Goal: Entertainment & Leisure: Browse casually

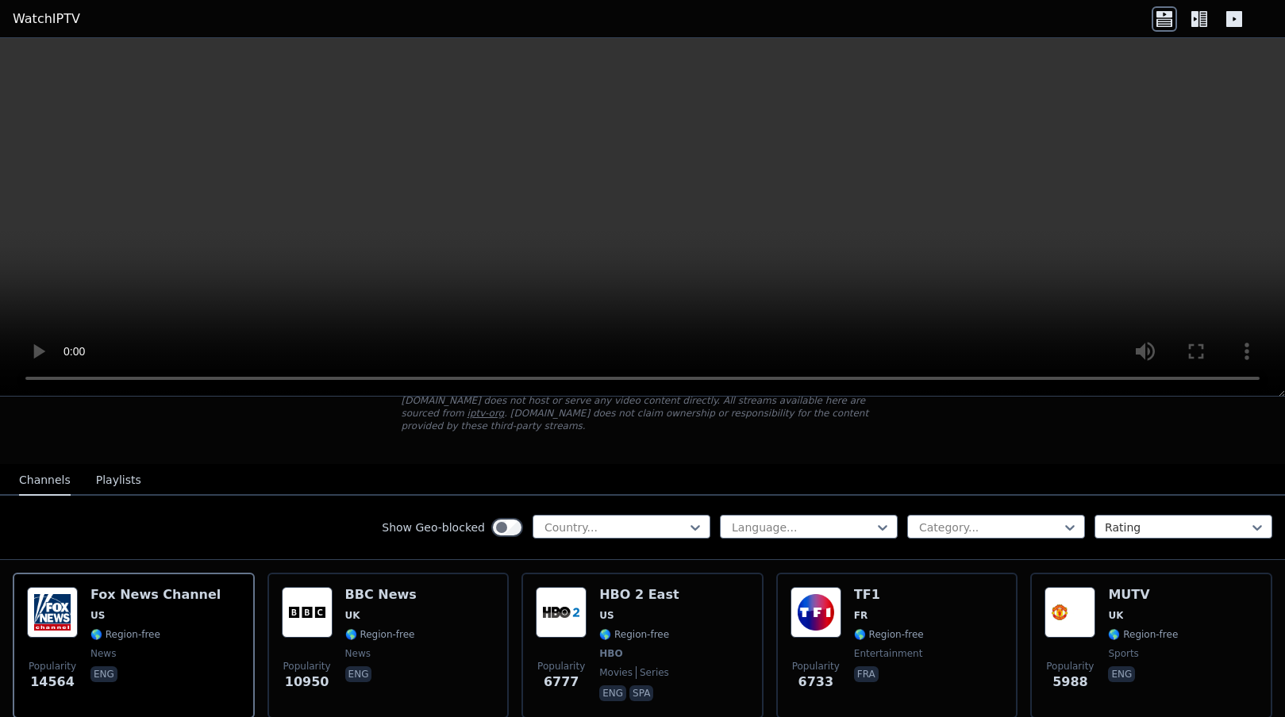
scroll to position [110, 0]
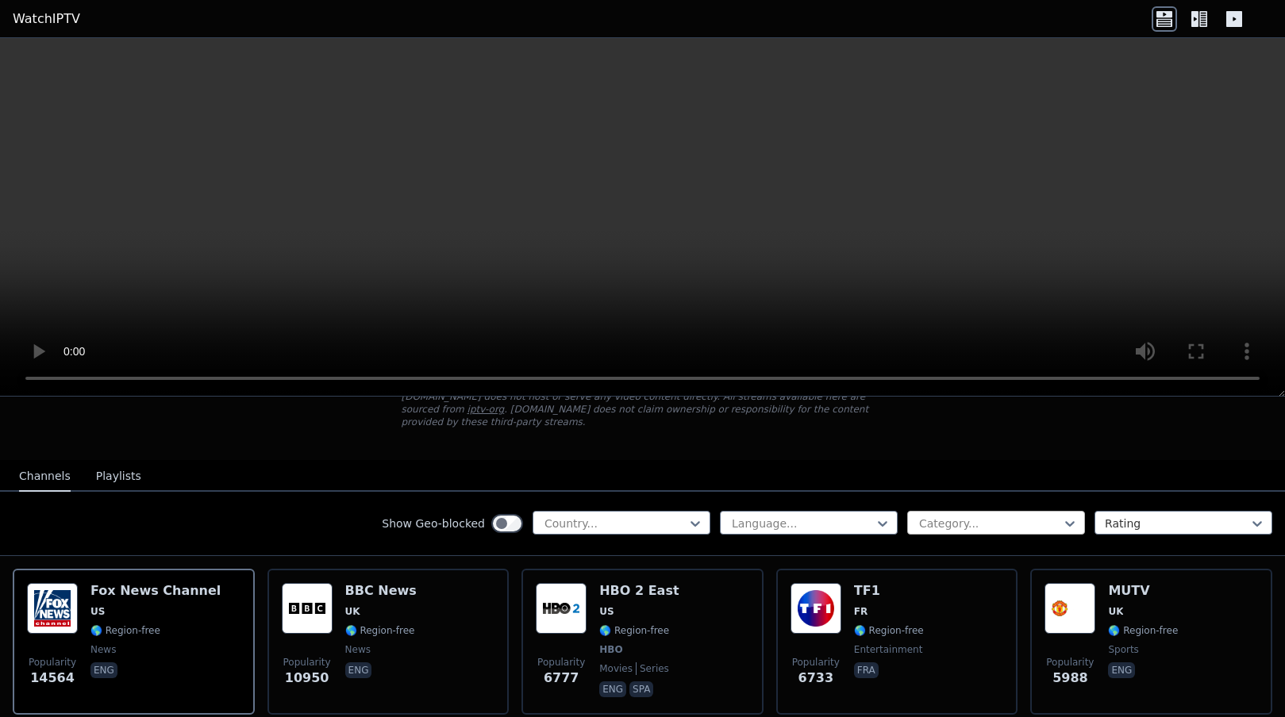
click at [999, 516] on div at bounding box center [989, 524] width 144 height 16
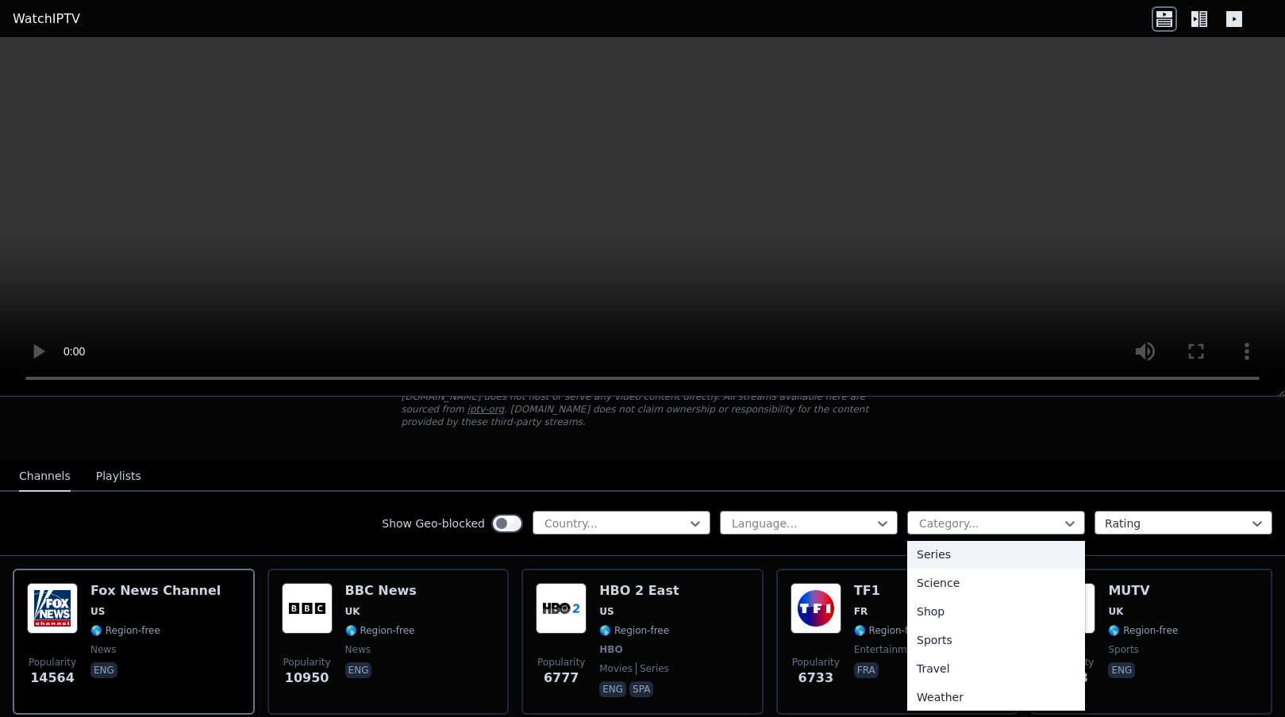
scroll to position [608, 0]
click at [954, 628] on div "Sports" at bounding box center [996, 636] width 178 height 29
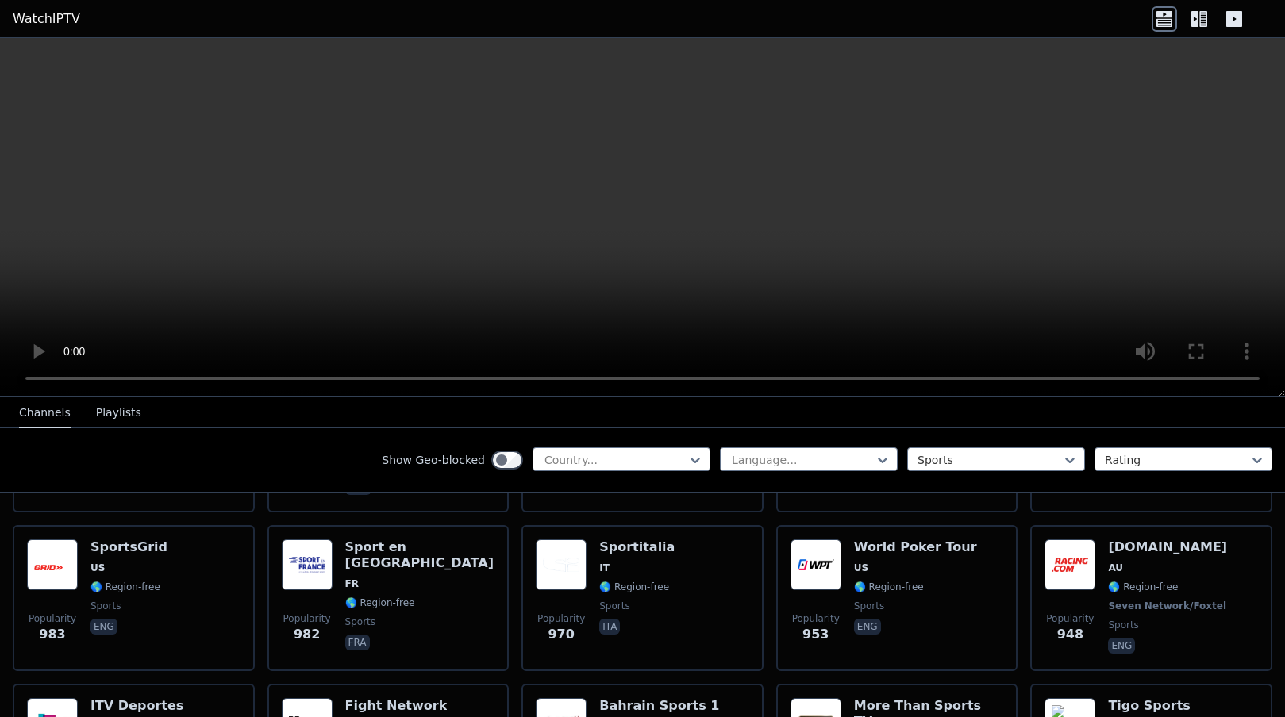
scroll to position [721, 0]
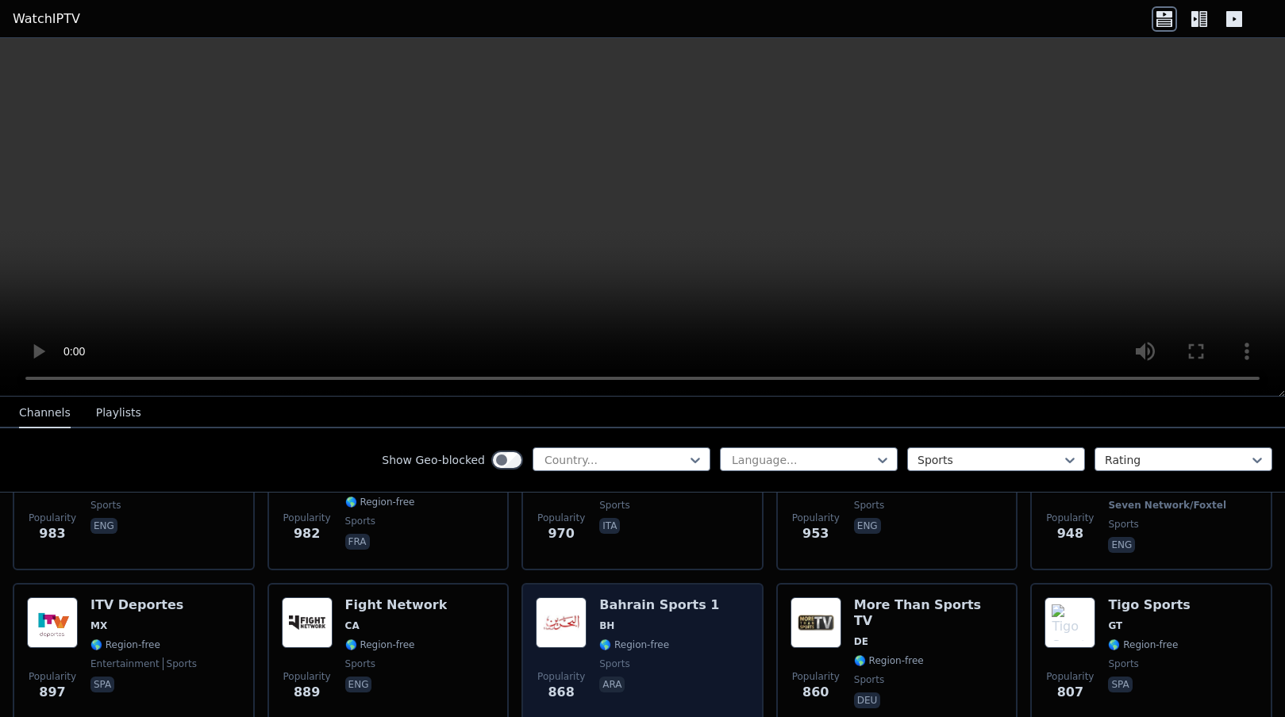
click at [659, 615] on div "Bahrain Sports 1 BH 🌎 Region-free sports ara" at bounding box center [659, 655] width 120 height 114
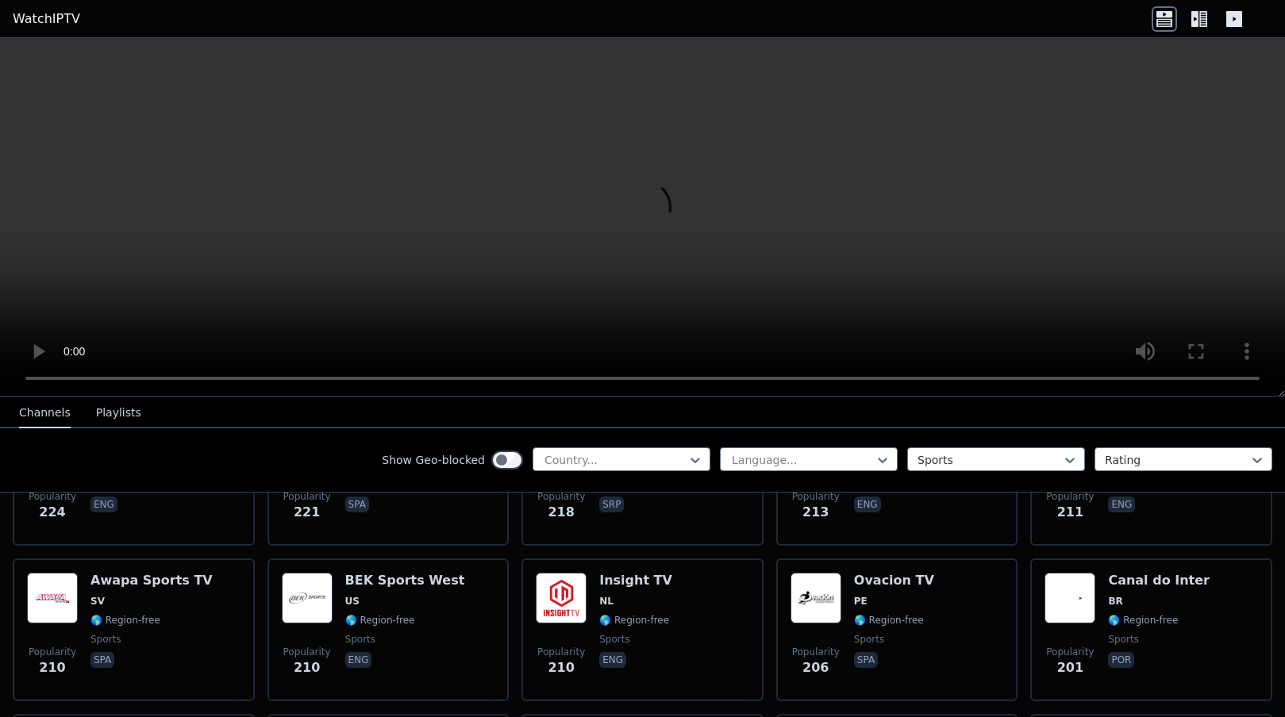
scroll to position [1716, 0]
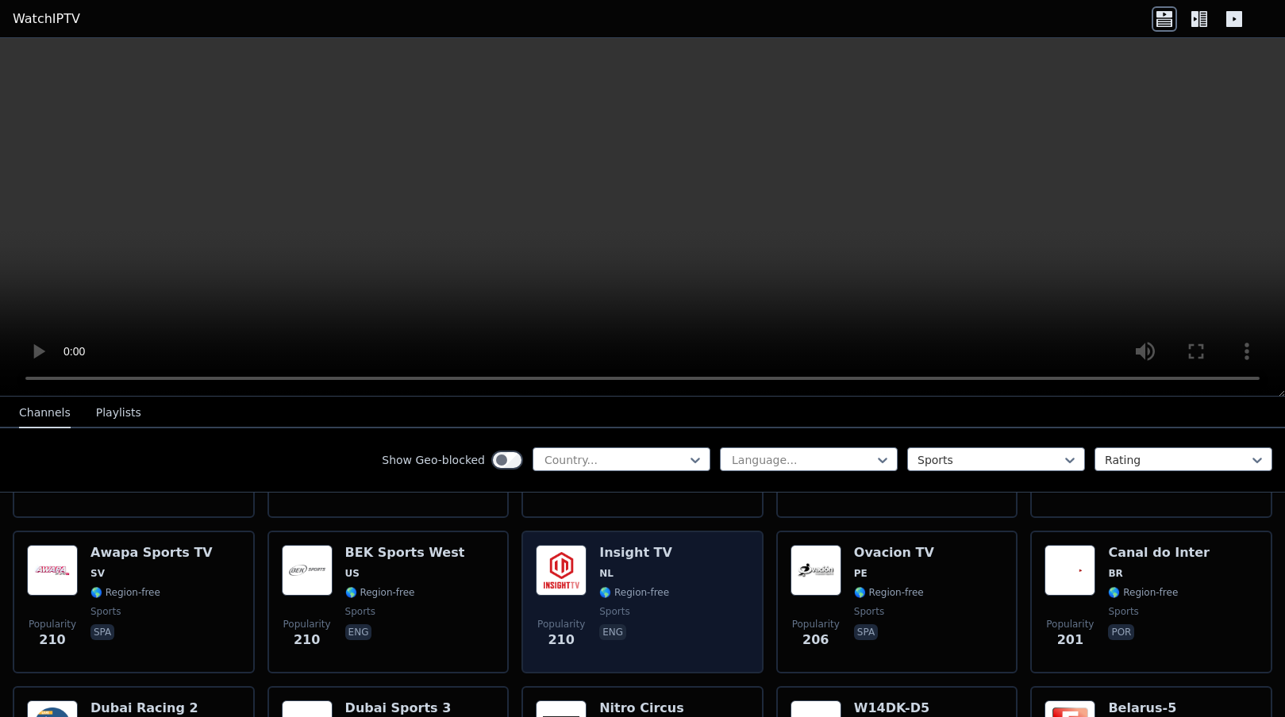
click at [662, 599] on div "Insight TV NL 🌎 Region-free sports eng" at bounding box center [635, 602] width 73 height 114
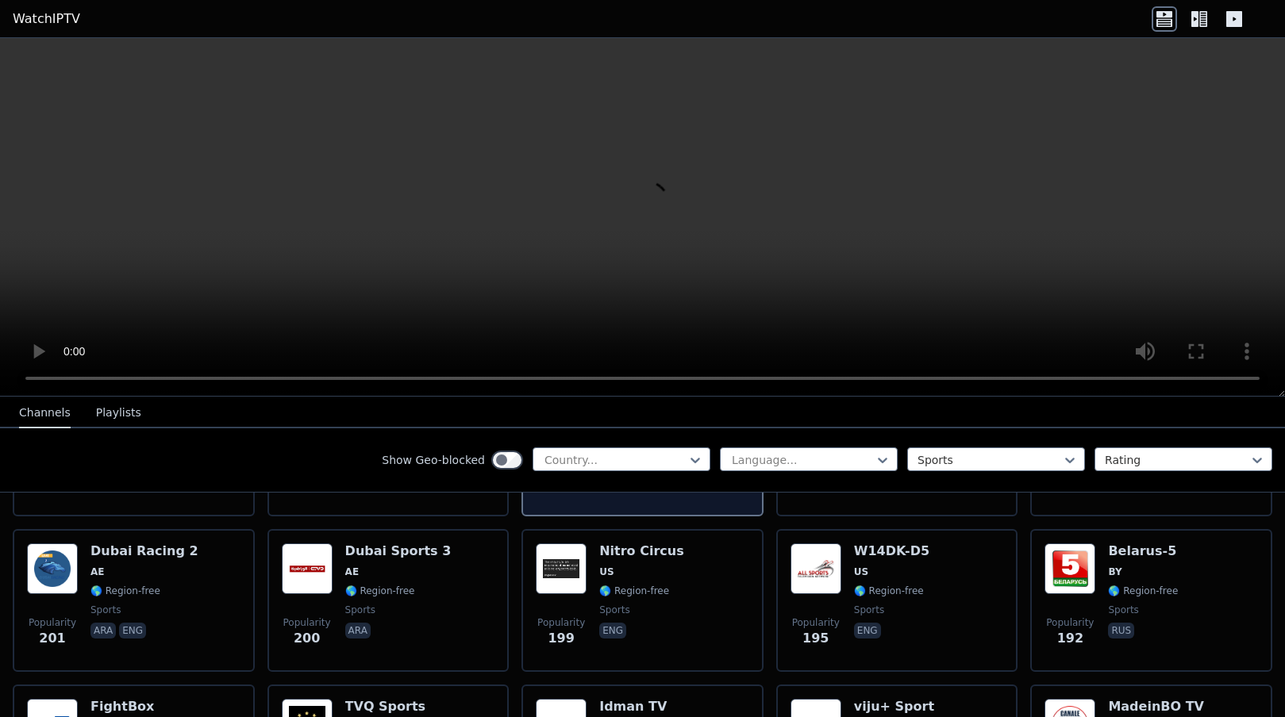
scroll to position [1901, 0]
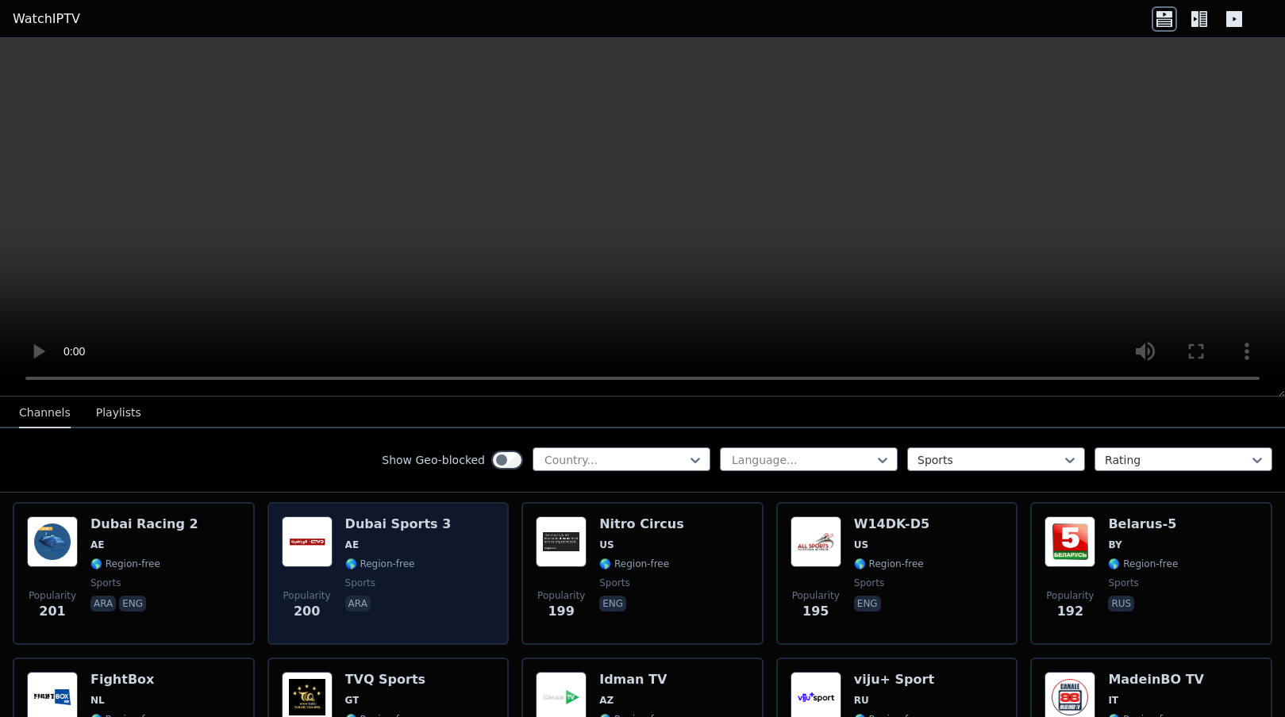
click at [402, 540] on span "AE" at bounding box center [398, 545] width 106 height 13
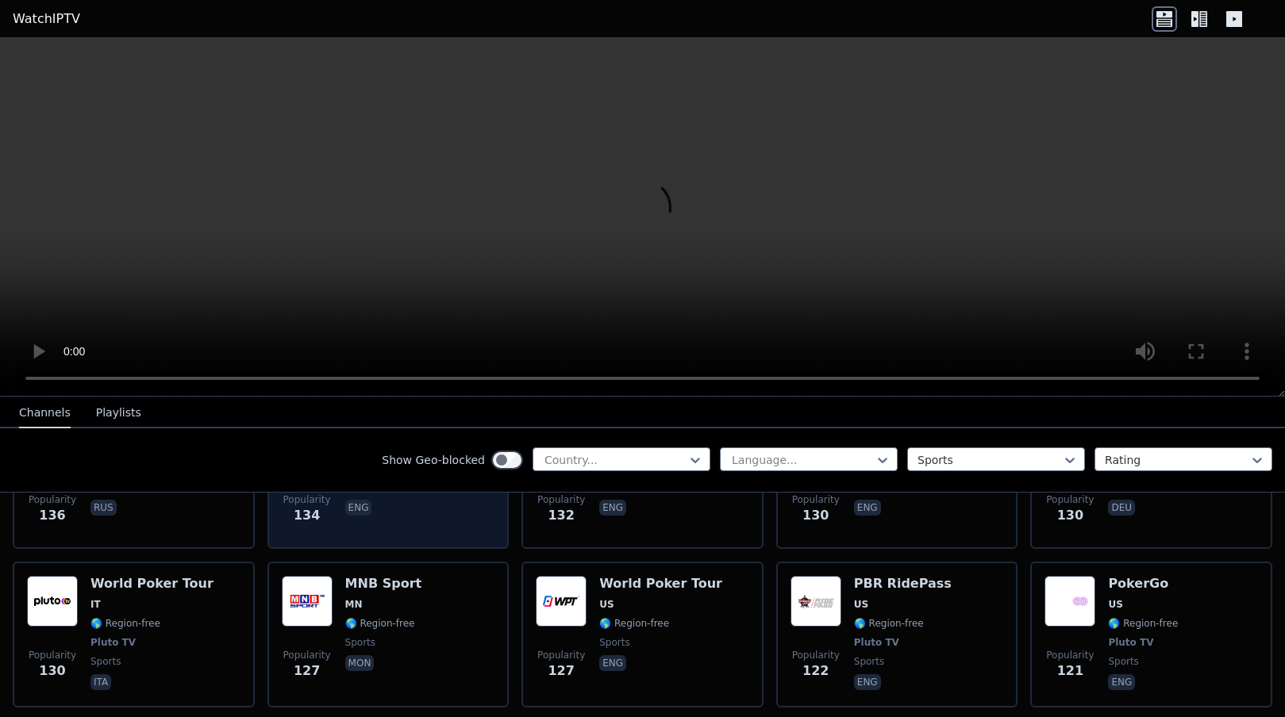
scroll to position [2658, 0]
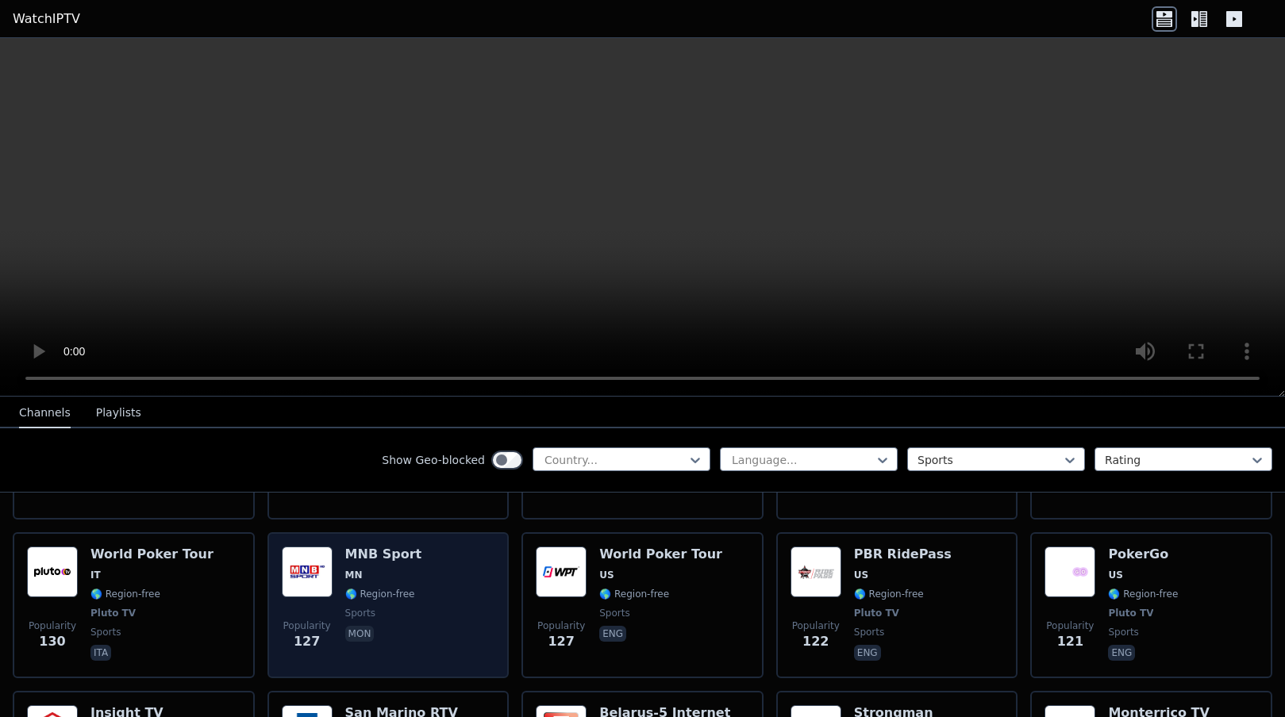
click at [387, 570] on span "MN" at bounding box center [383, 575] width 77 height 13
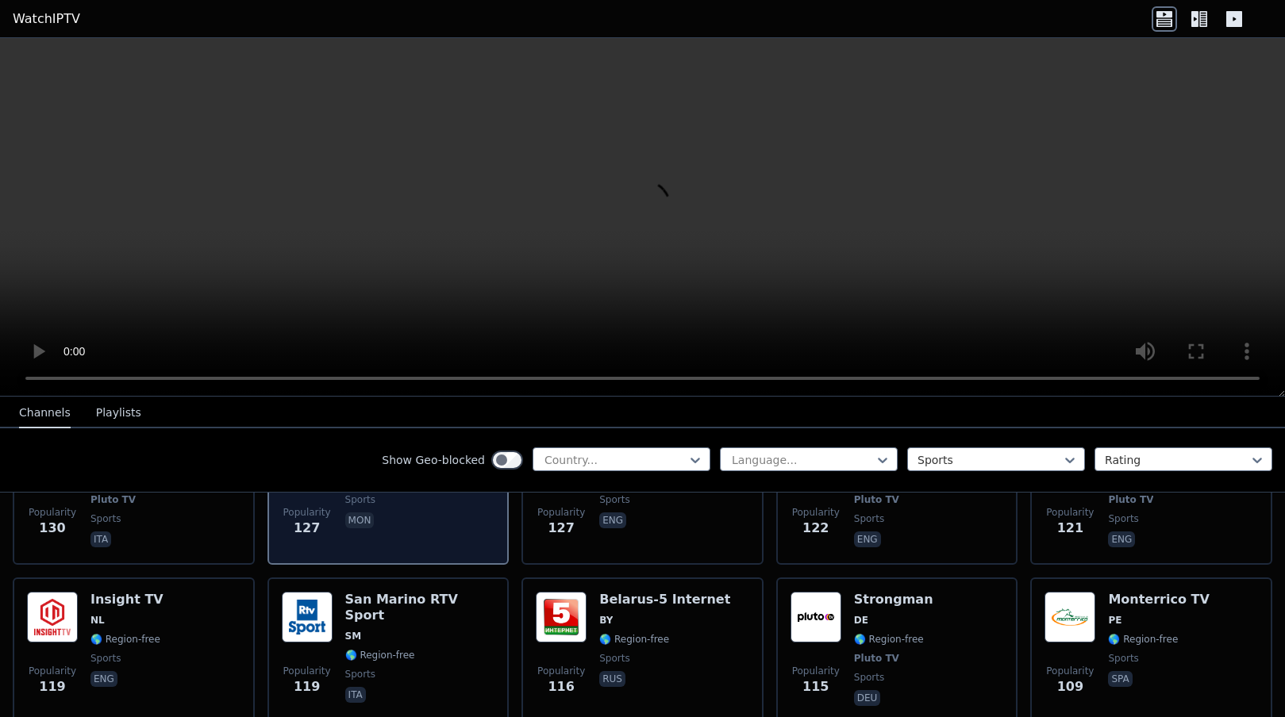
scroll to position [2779, 0]
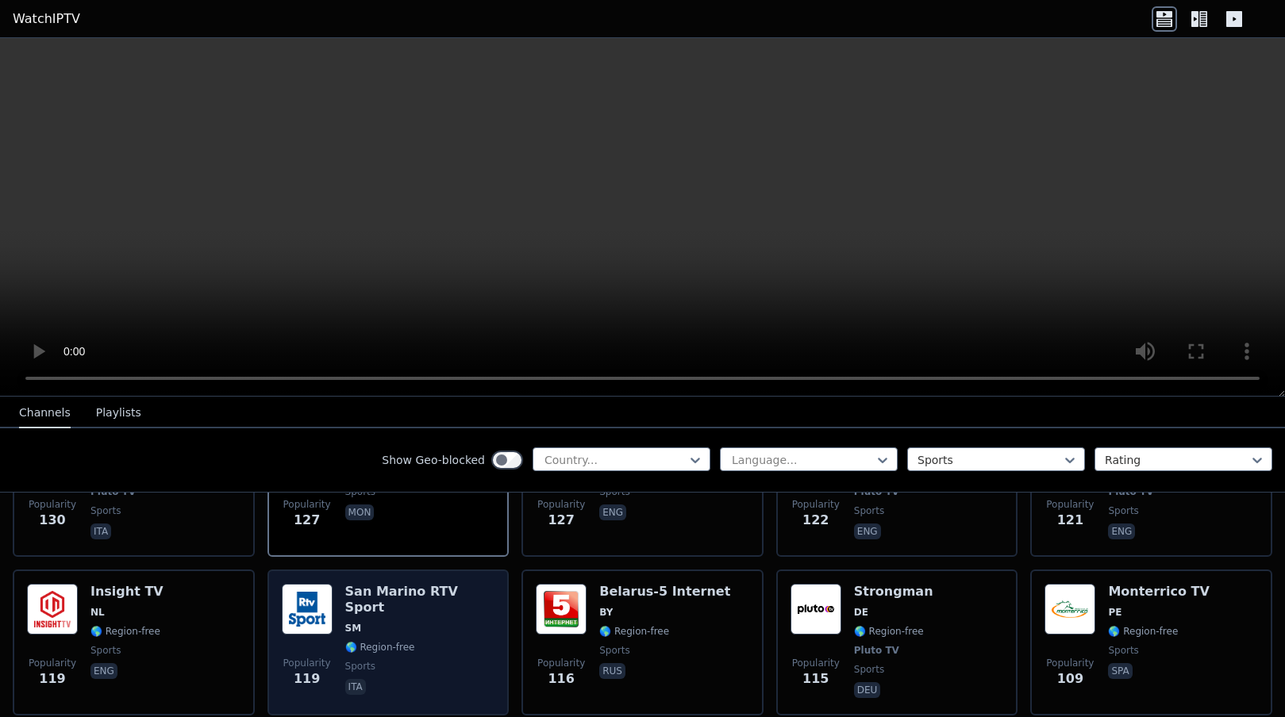
click at [397, 598] on h6 "San Marino RTV Sport" at bounding box center [420, 600] width 150 height 32
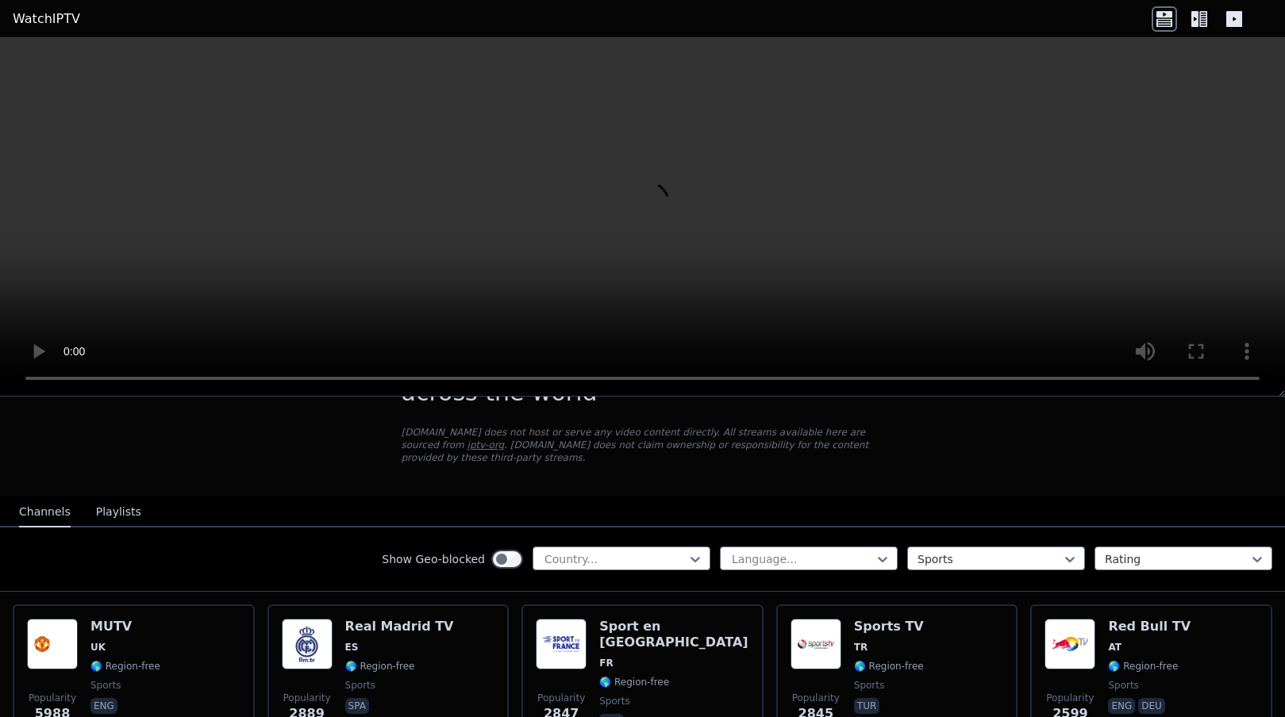
scroll to position [128, 0]
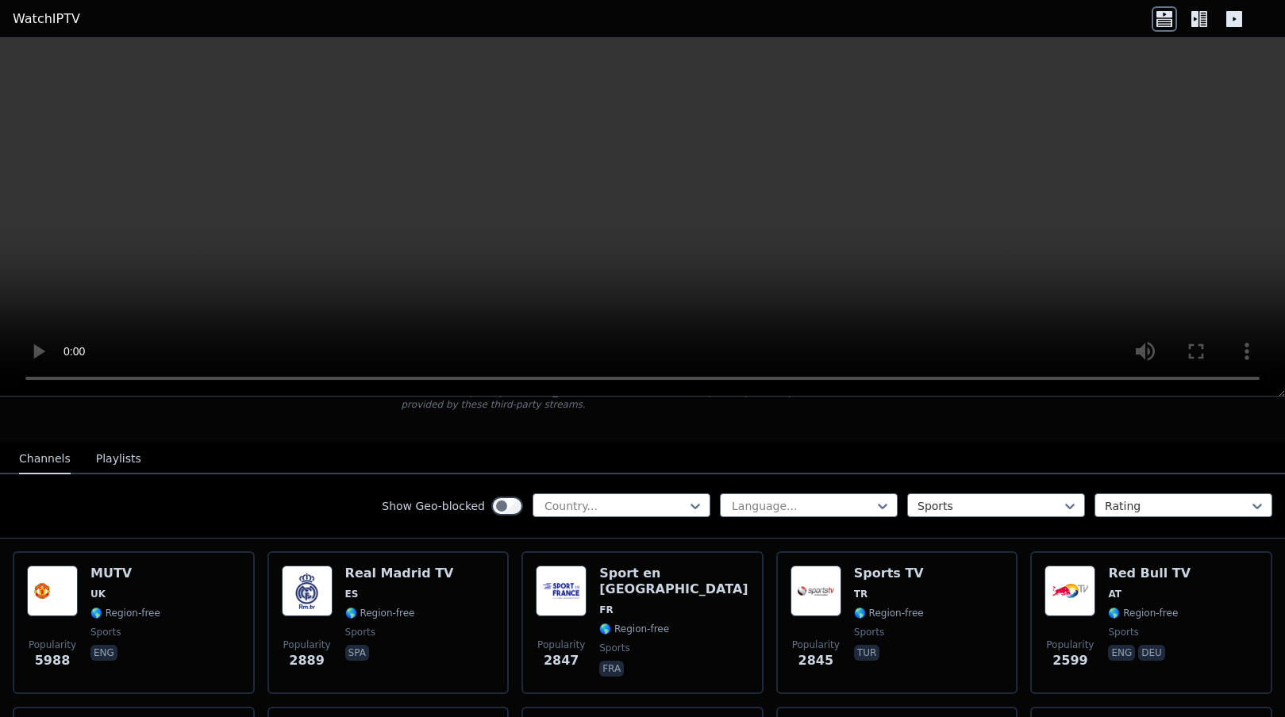
click at [98, 463] on button "Playlists" at bounding box center [118, 459] width 45 height 30
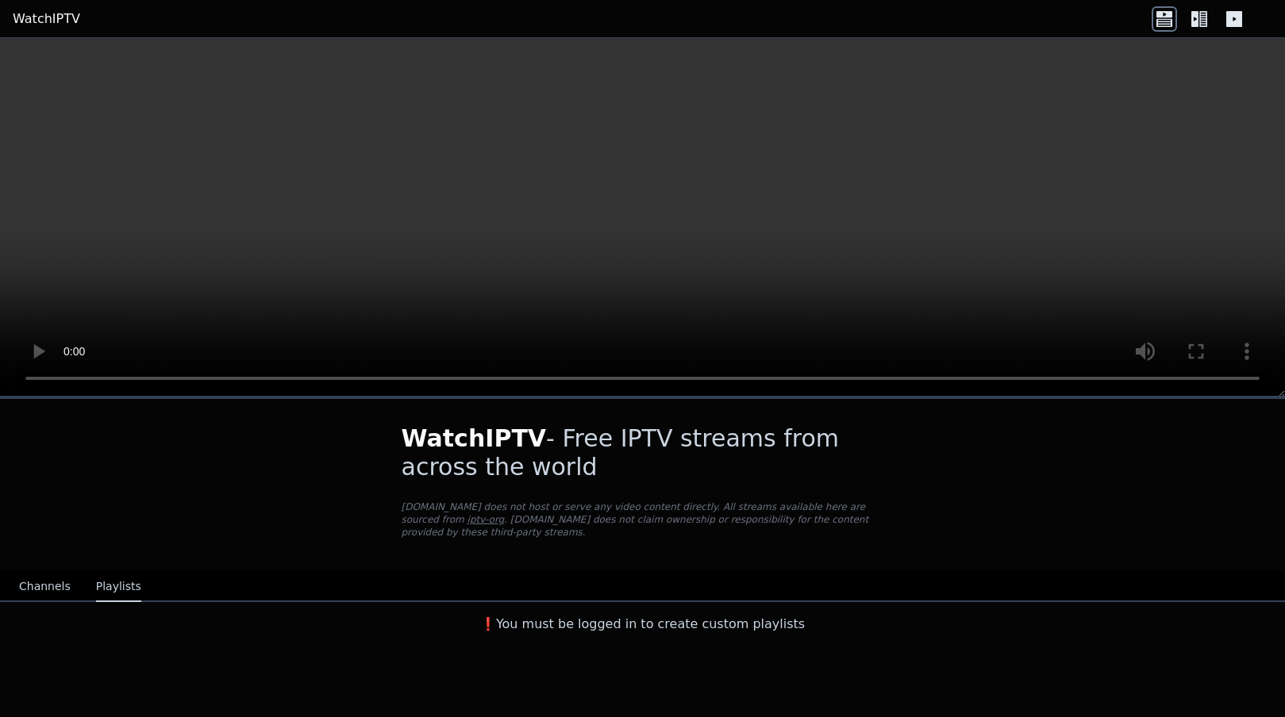
click at [44, 571] on nav "Channels Playlists" at bounding box center [642, 587] width 1285 height 32
click at [49, 586] on button "Channels" at bounding box center [45, 587] width 52 height 30
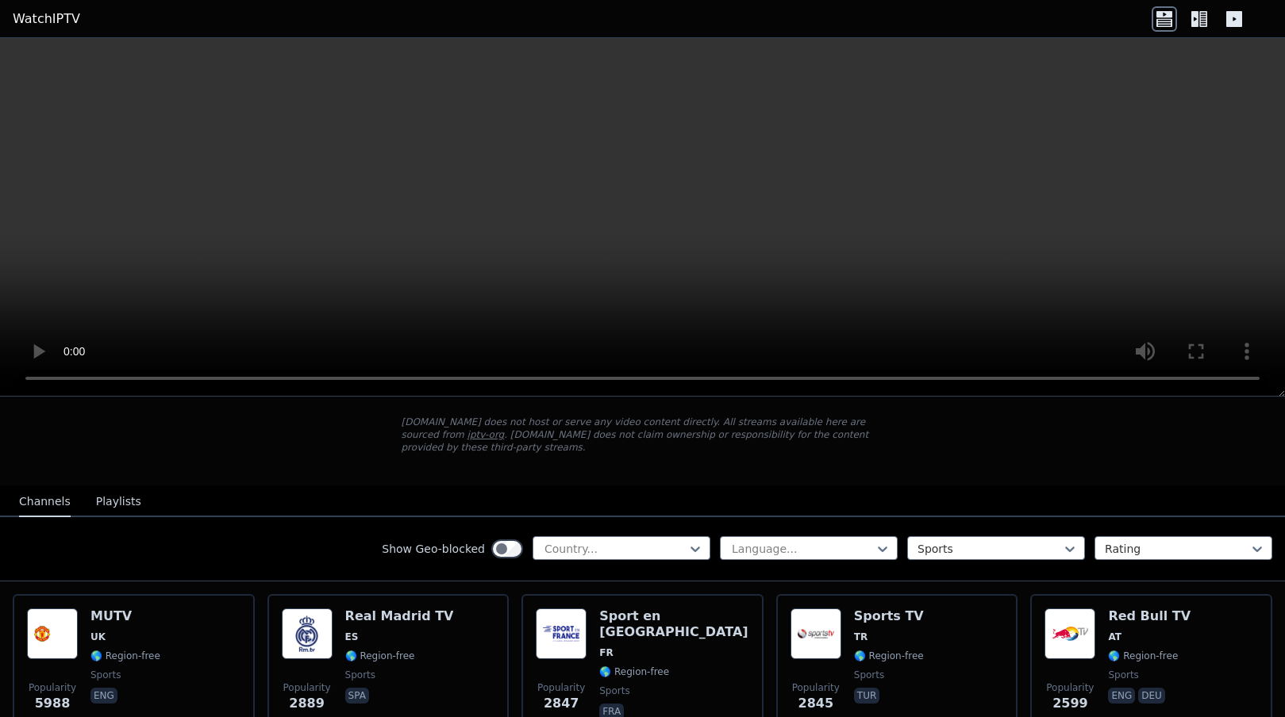
scroll to position [94, 0]
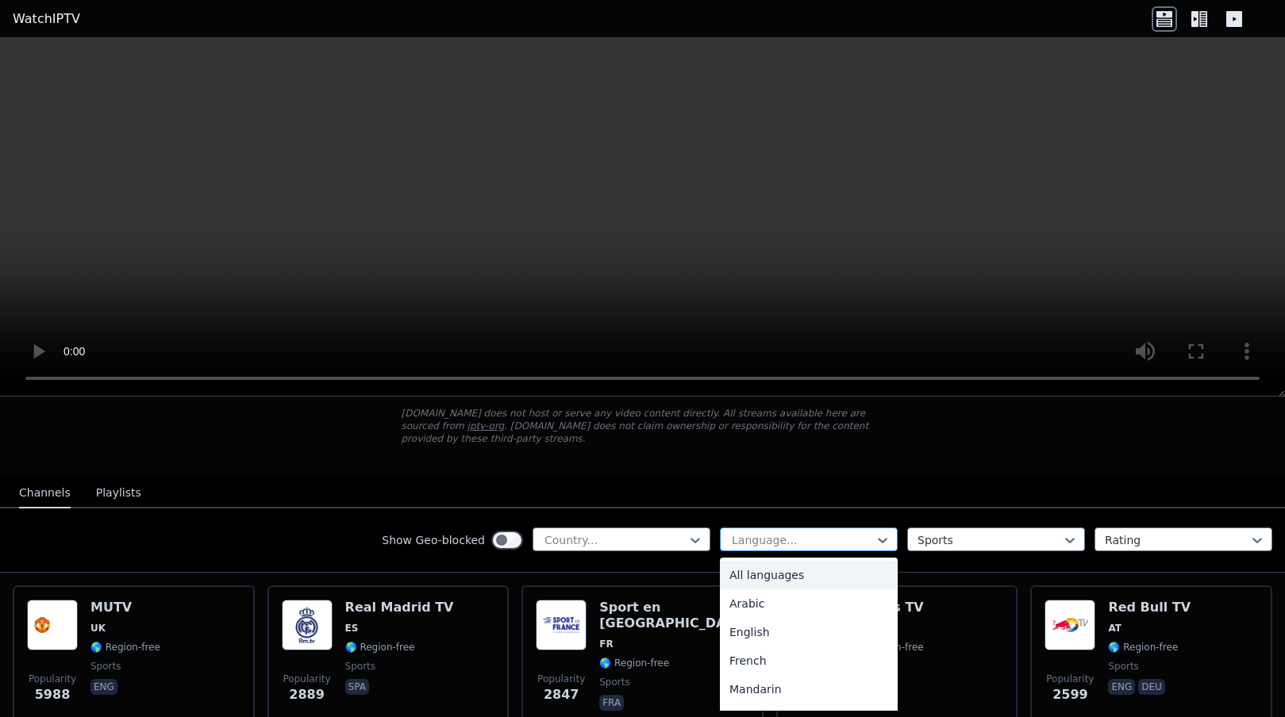
click at [891, 537] on div "Language..." at bounding box center [809, 540] width 178 height 24
click at [695, 530] on div at bounding box center [695, 541] width 16 height 24
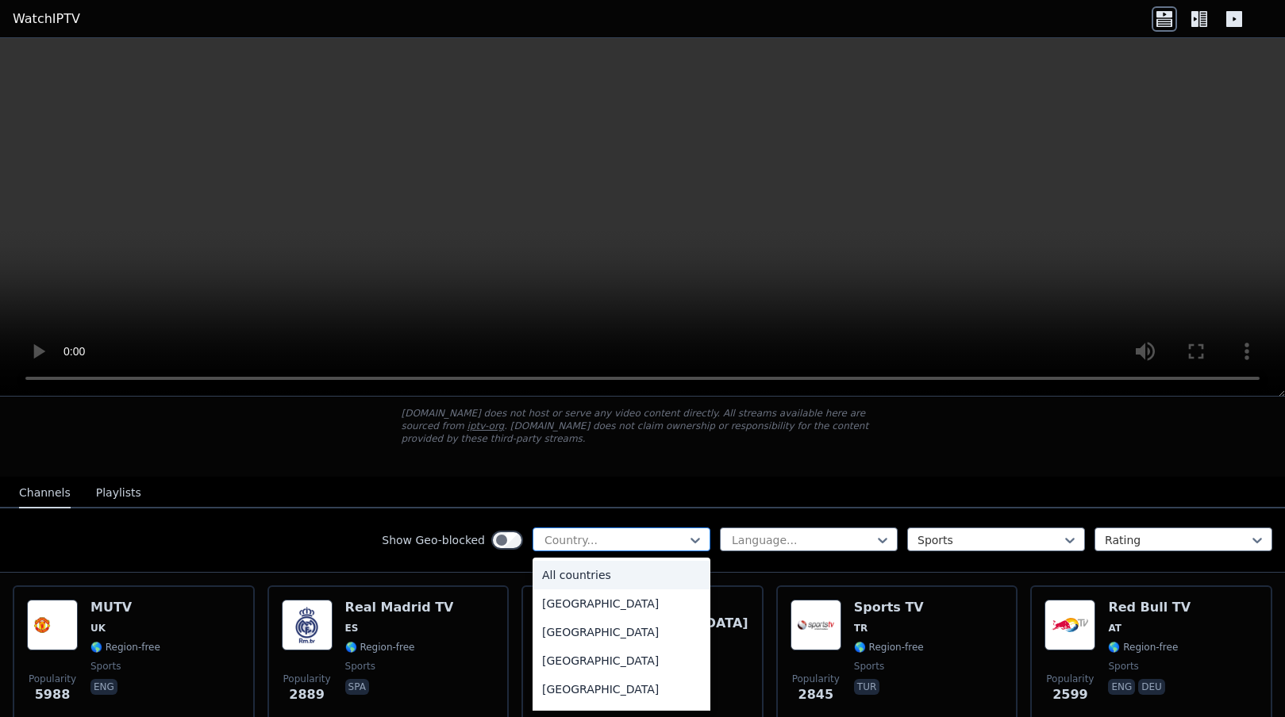
paste input "**********"
type input "**********"
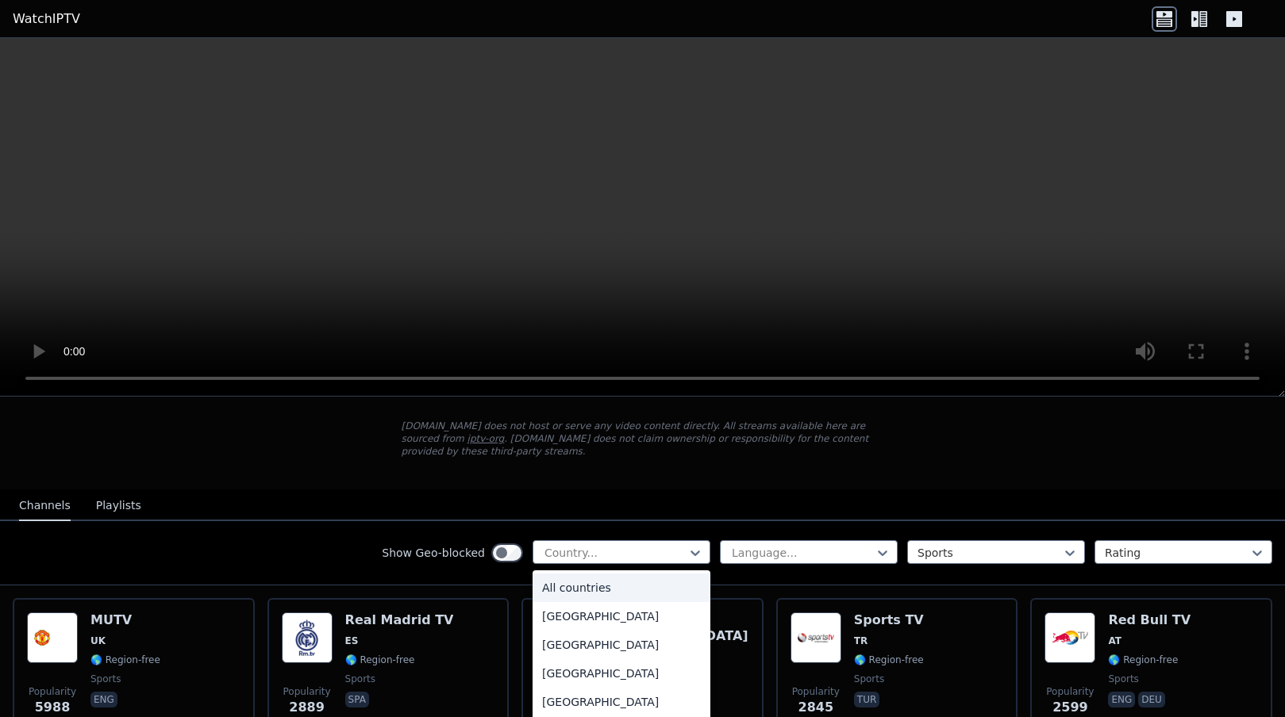
scroll to position [114, 0]
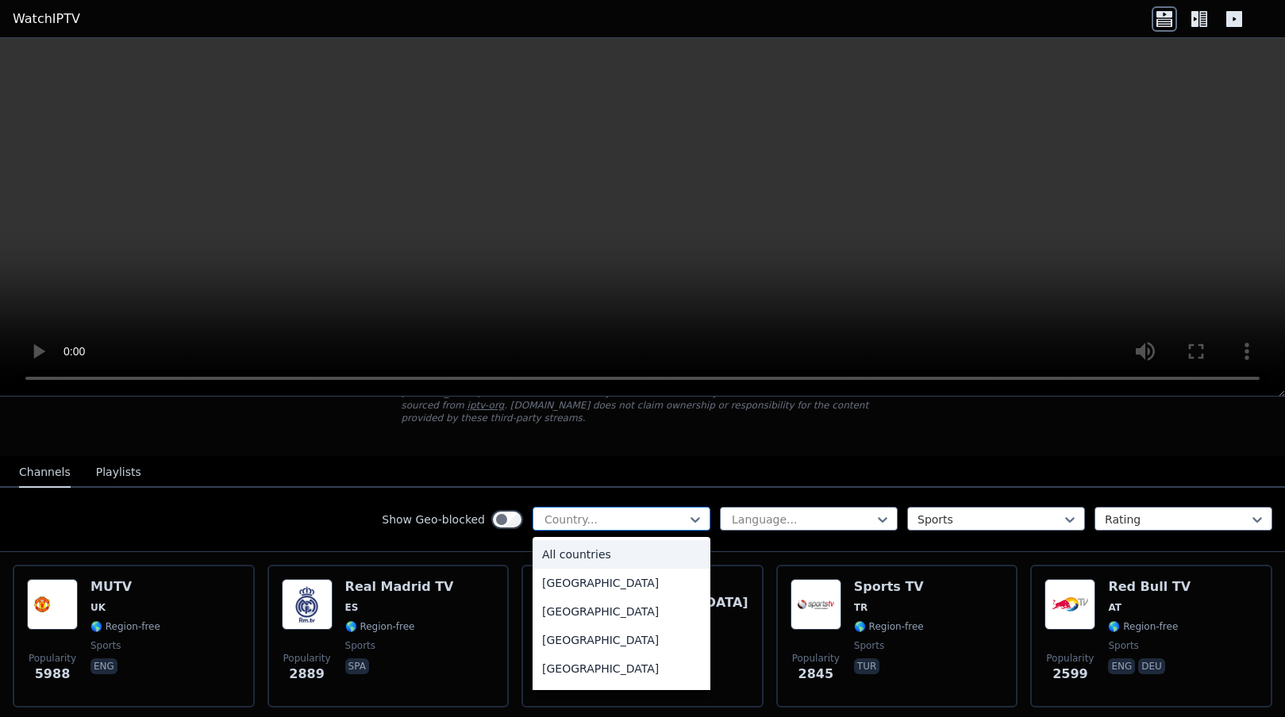
click at [598, 519] on div at bounding box center [615, 520] width 144 height 16
type input "***"
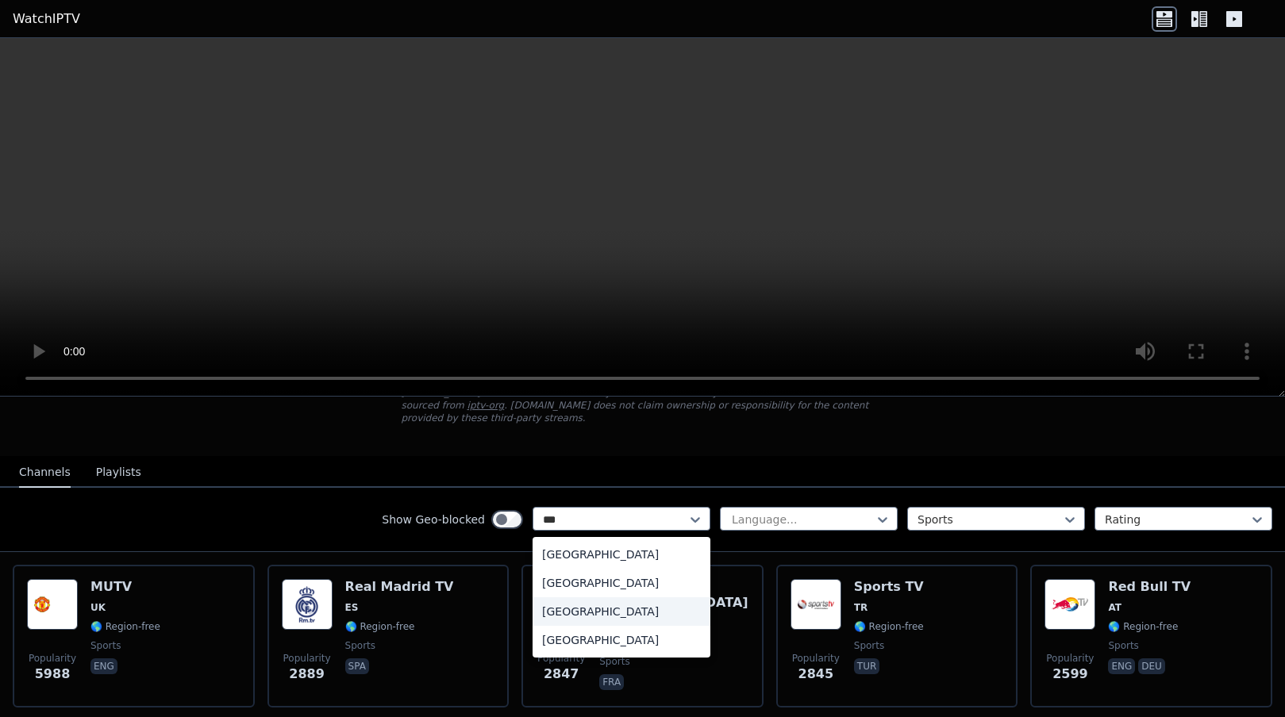
click at [585, 610] on div "[GEOGRAPHIC_DATA]" at bounding box center [621, 612] width 178 height 29
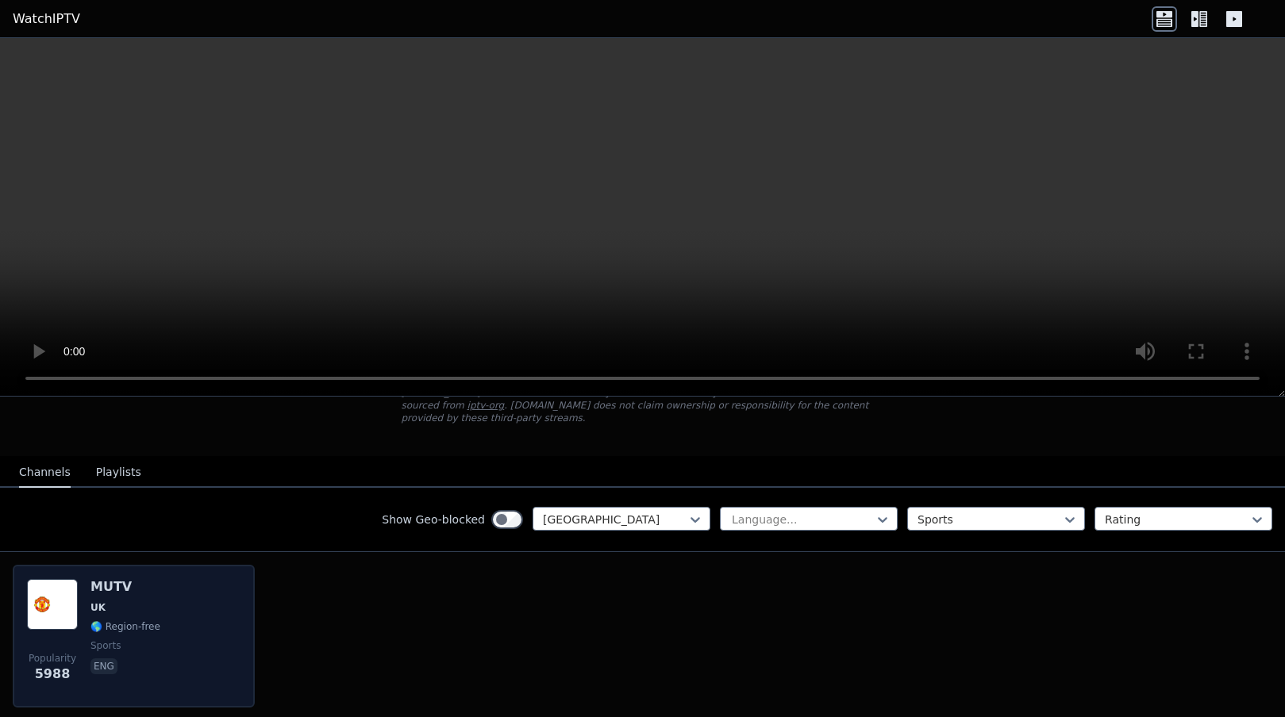
click at [111, 600] on div "MUTV UK 🌎 Region-free sports eng" at bounding box center [125, 636] width 70 height 114
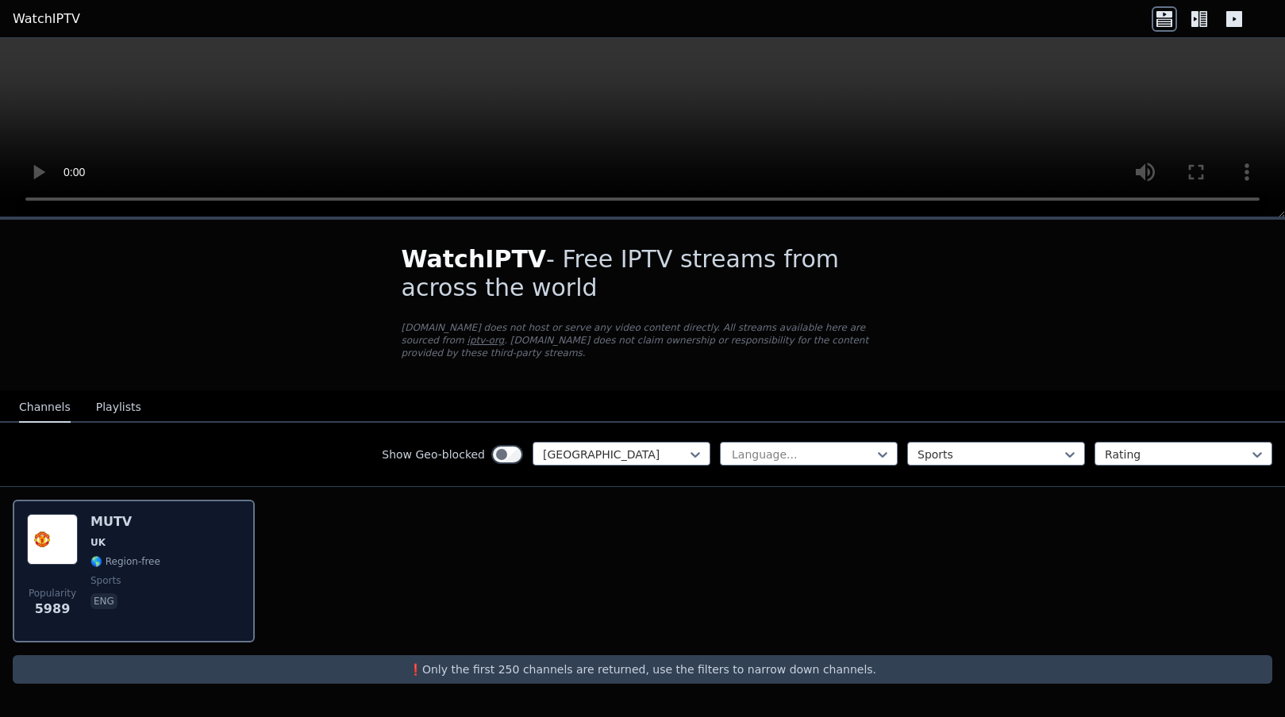
click at [121, 557] on span "🌎 Region-free" at bounding box center [125, 561] width 70 height 13
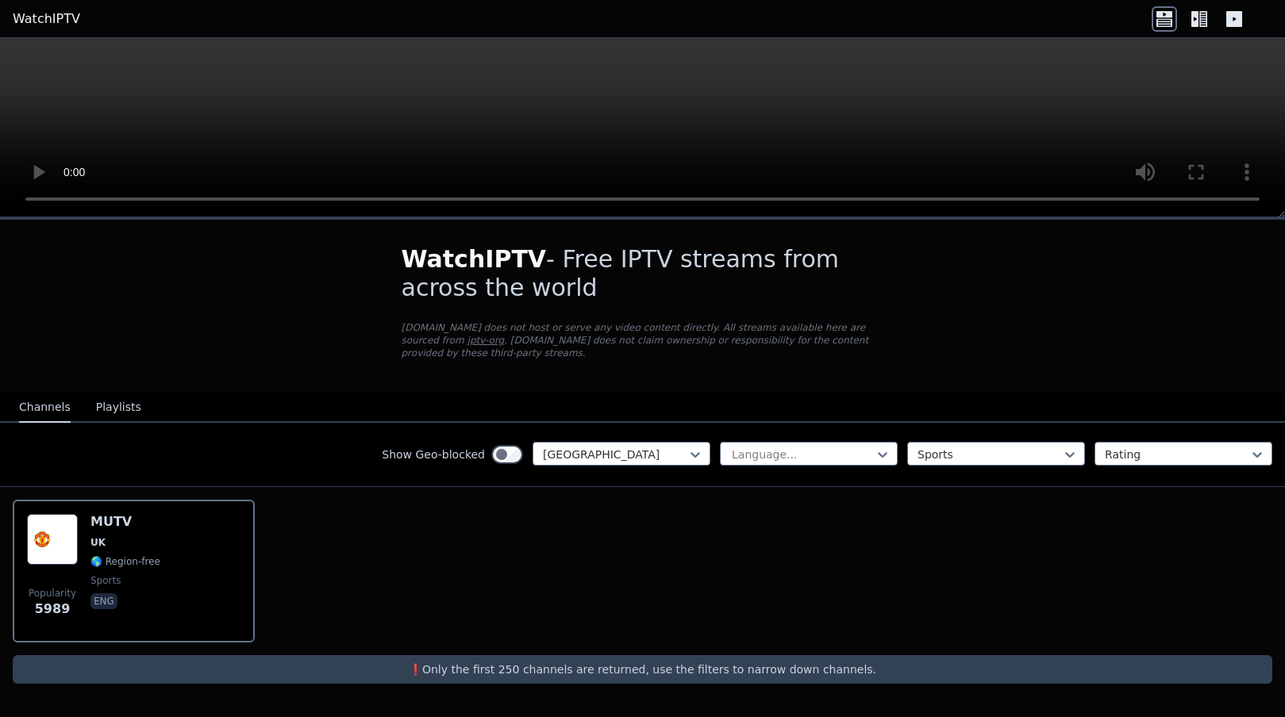
click at [113, 398] on button "Playlists" at bounding box center [118, 408] width 45 height 30
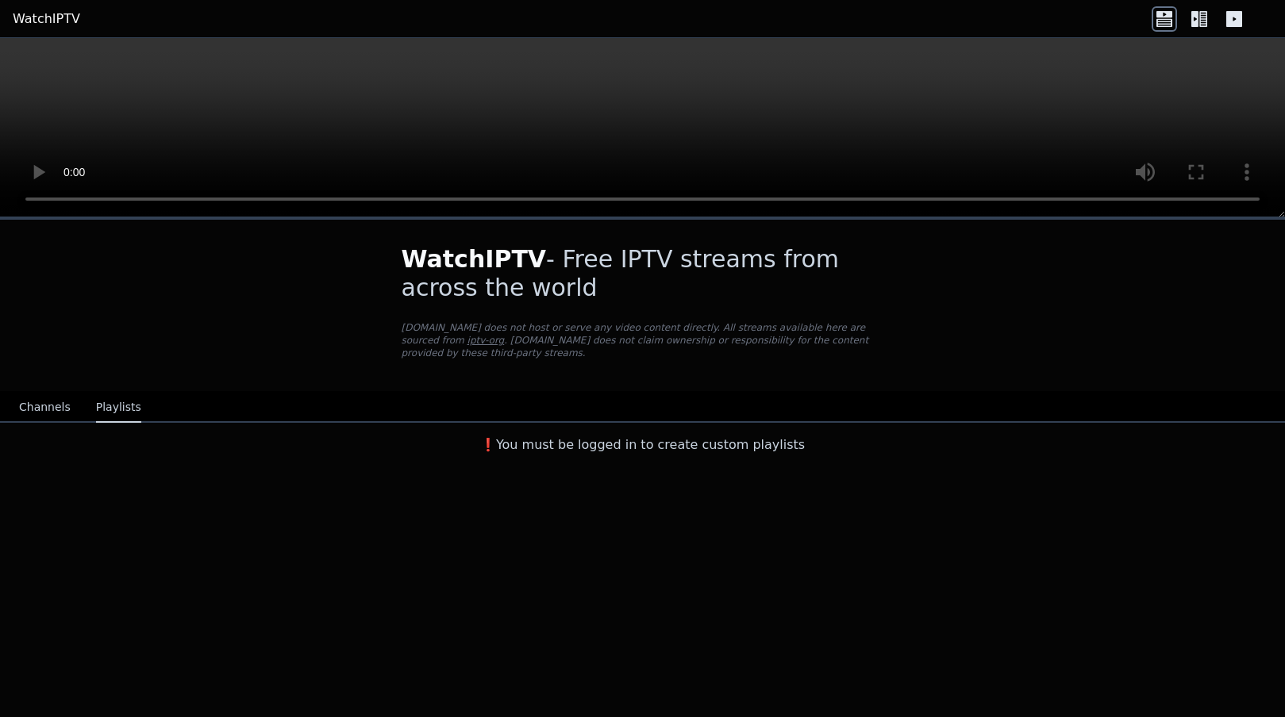
click at [45, 412] on button "Channels" at bounding box center [45, 408] width 52 height 30
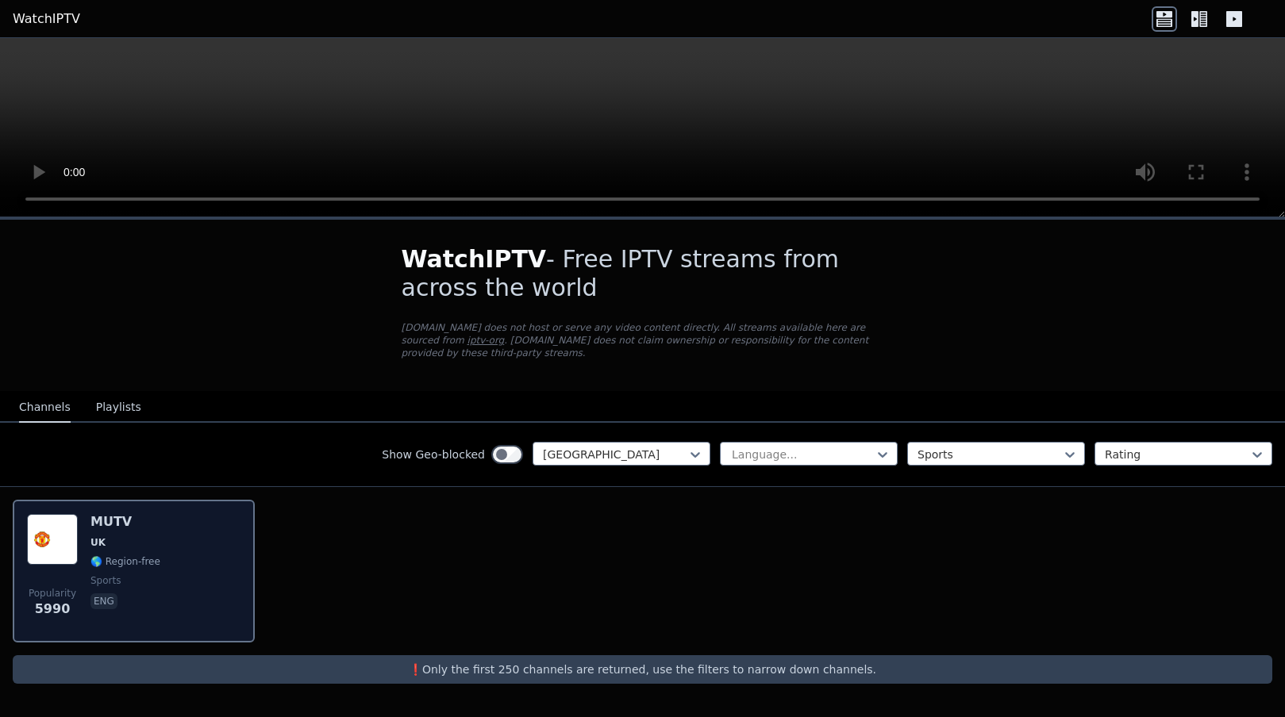
click at [103, 525] on h6 "MUTV" at bounding box center [125, 522] width 70 height 16
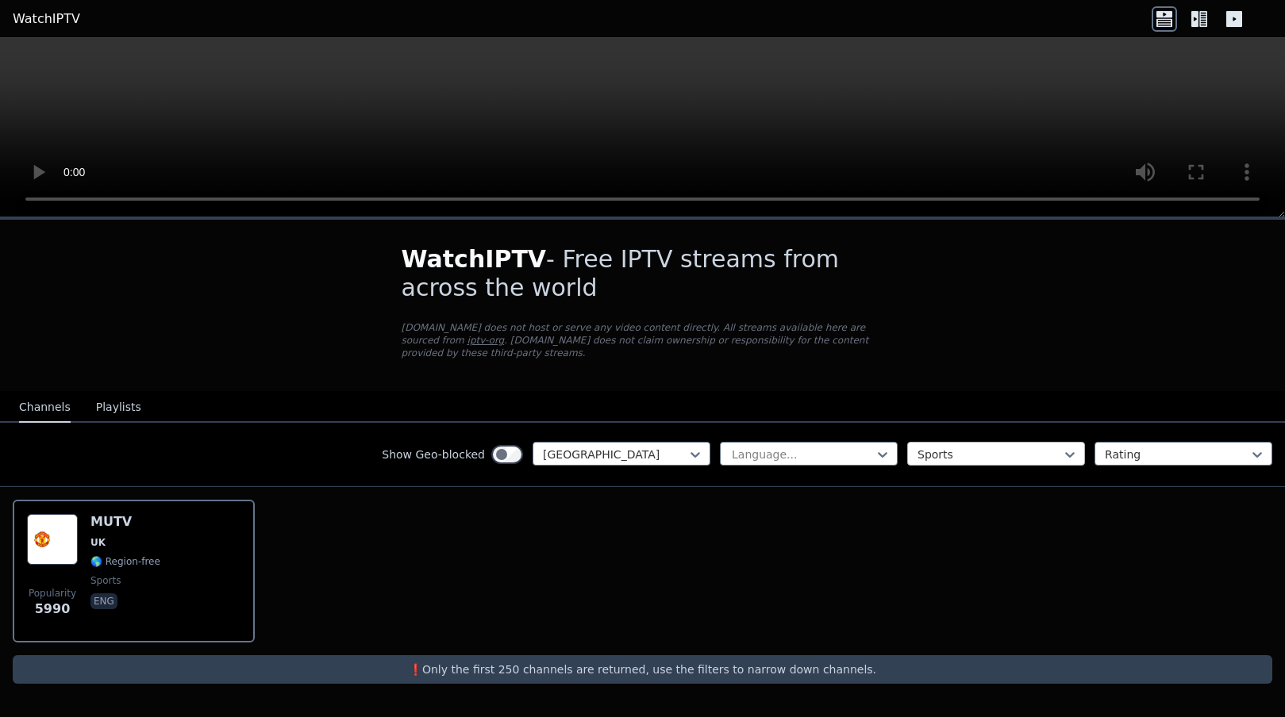
click at [1015, 463] on div "Sports" at bounding box center [996, 454] width 178 height 24
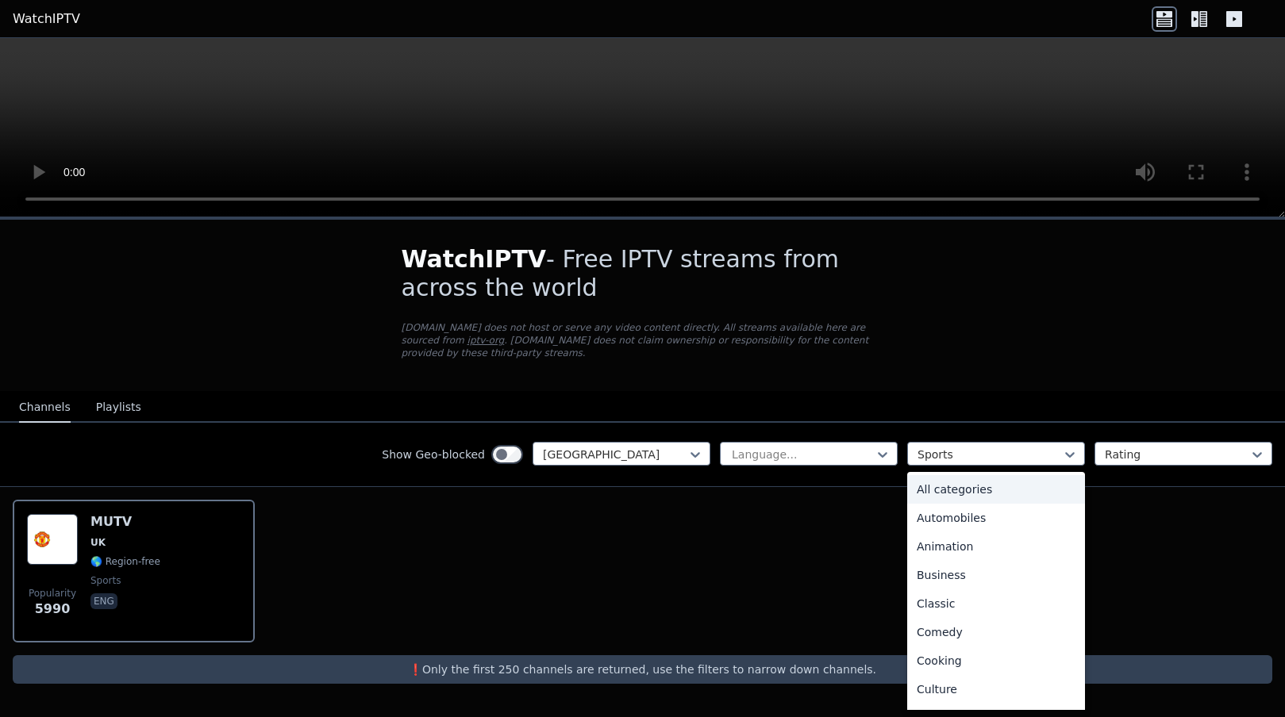
click at [979, 496] on div "All categories" at bounding box center [996, 489] width 178 height 29
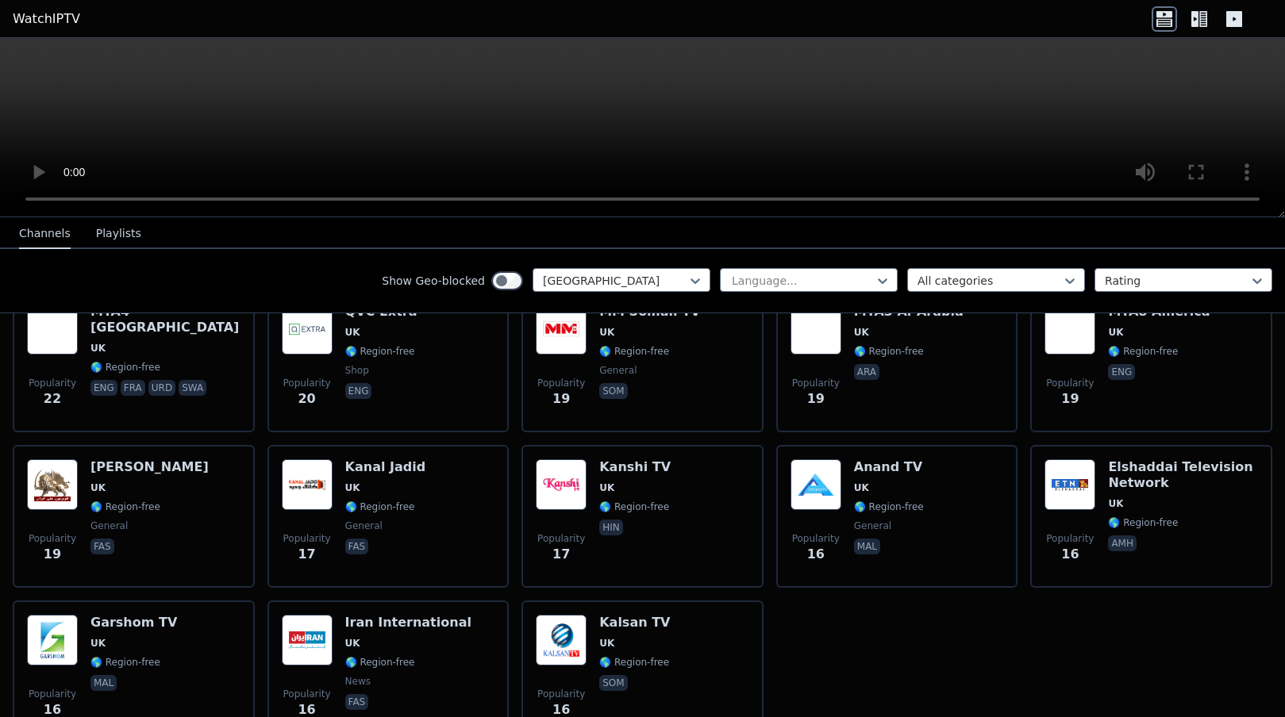
scroll to position [2173, 0]
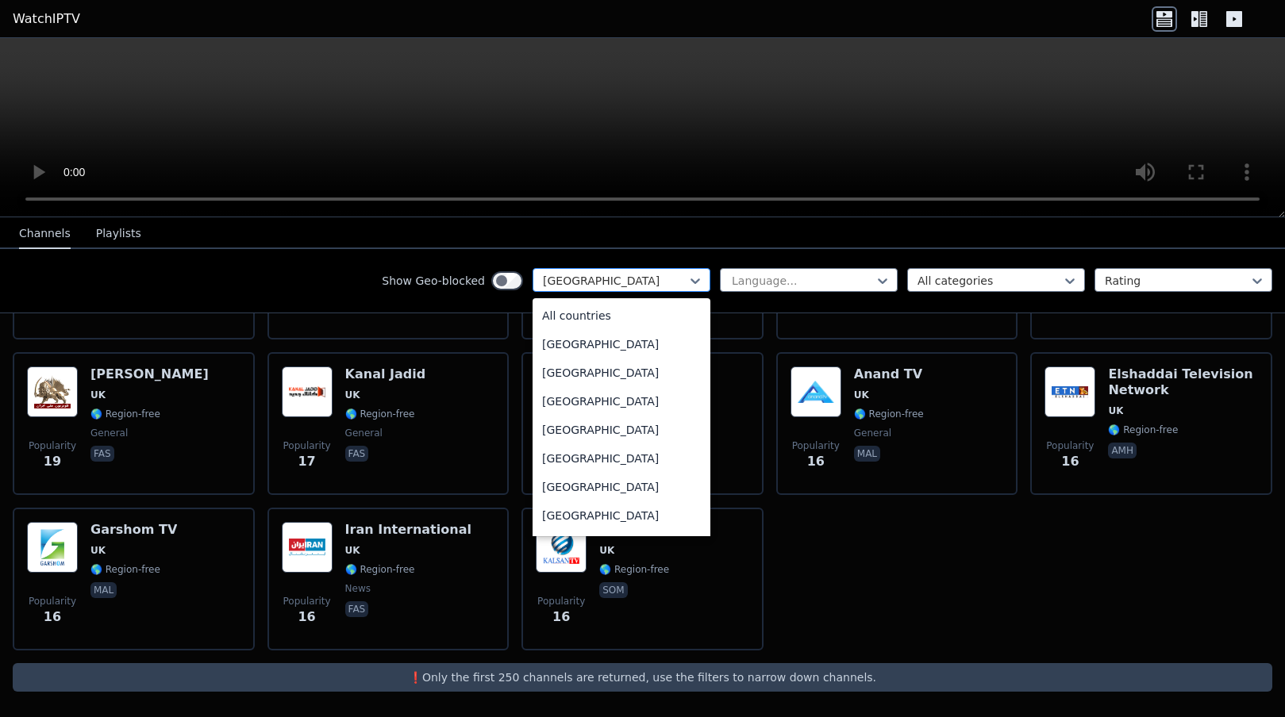
click at [590, 280] on div at bounding box center [615, 281] width 144 height 16
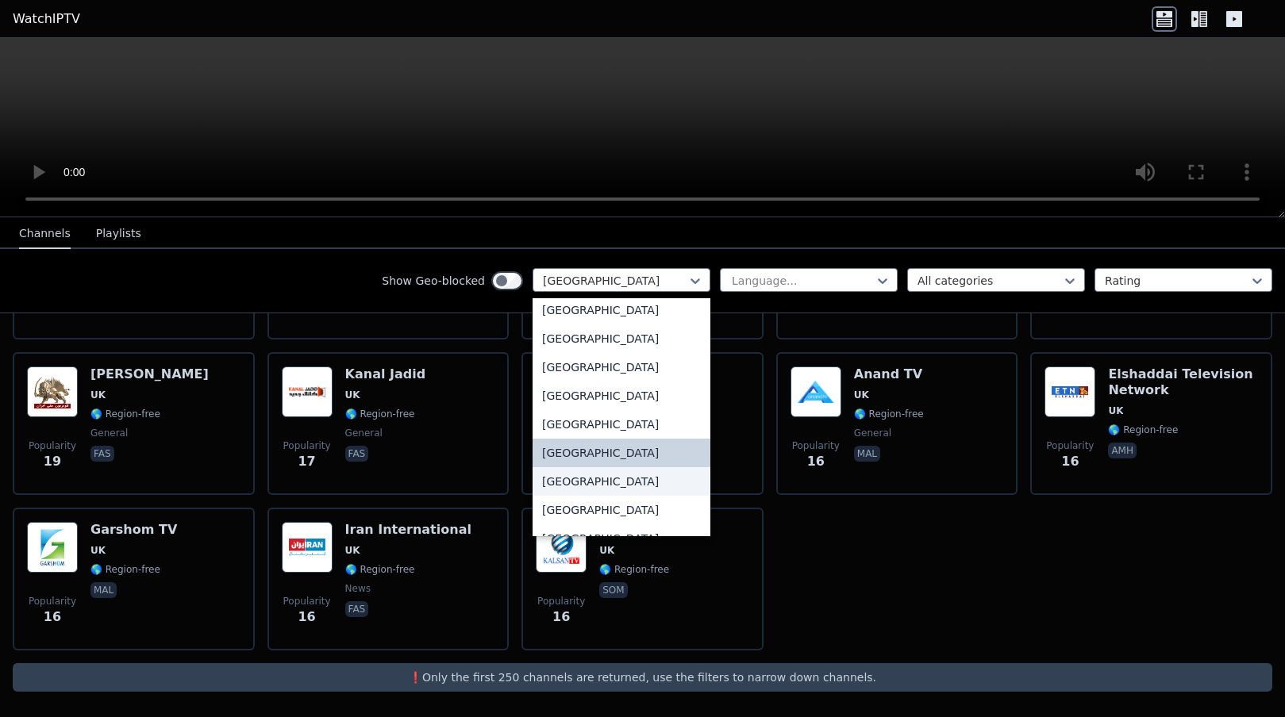
click at [592, 483] on div "[GEOGRAPHIC_DATA]" at bounding box center [621, 481] width 178 height 29
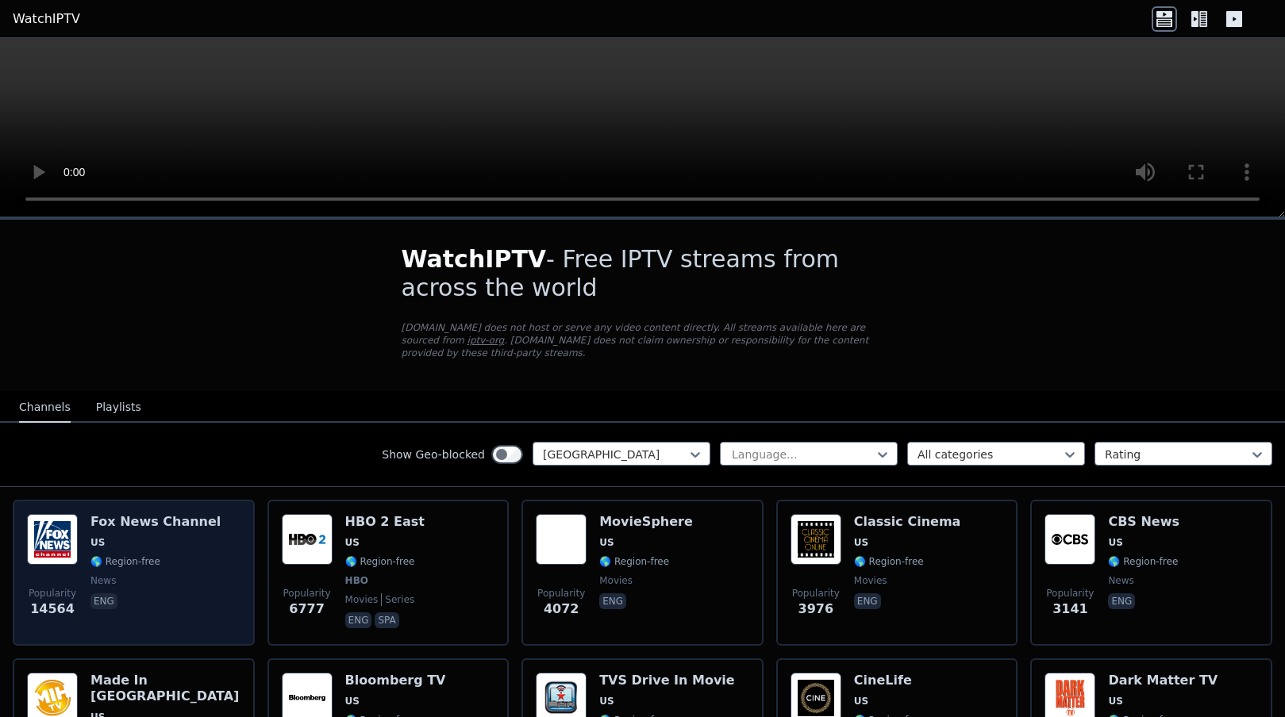
click at [179, 541] on span "US" at bounding box center [155, 542] width 130 height 13
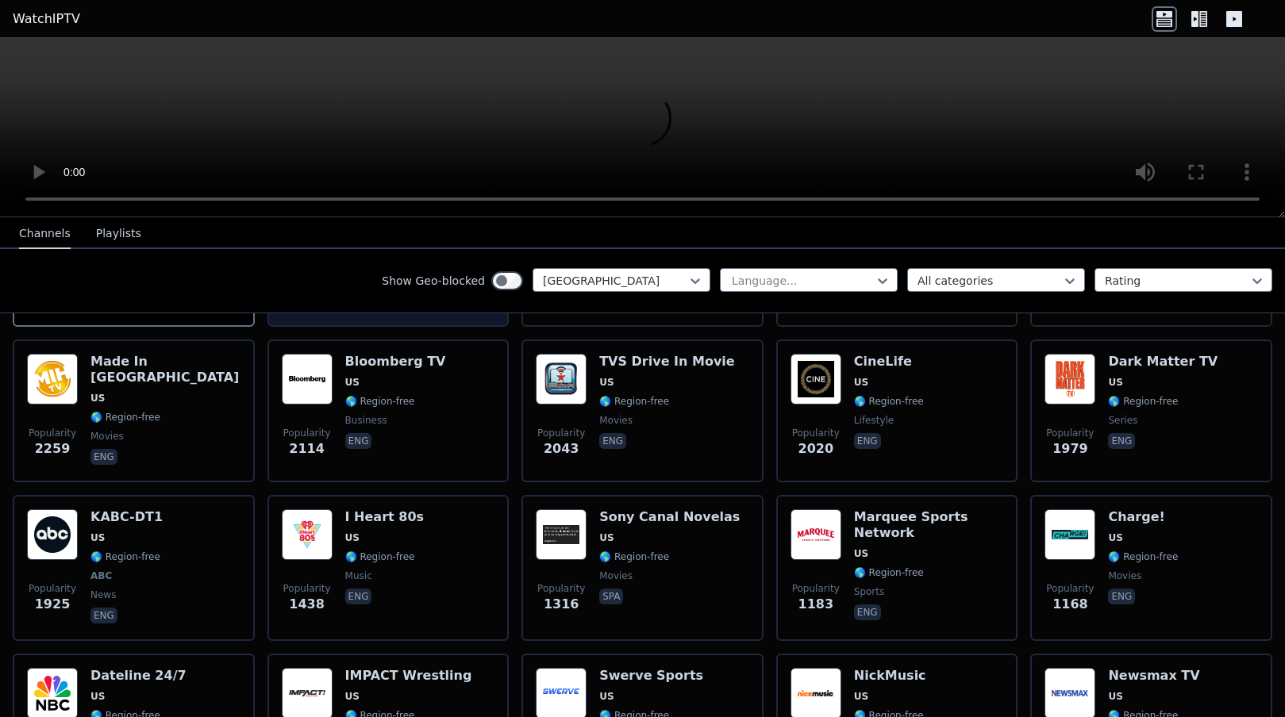
scroll to position [579, 0]
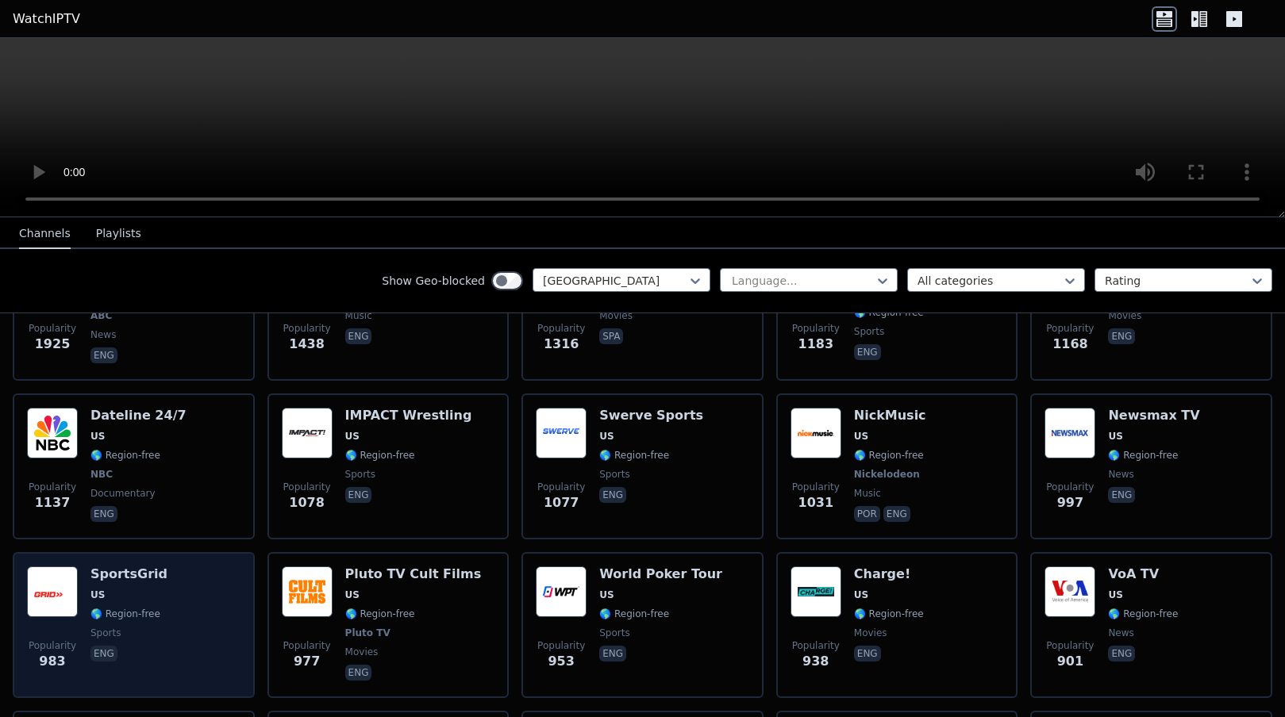
click at [155, 587] on div "SportsGrid US 🌎 Region-free sports eng" at bounding box center [128, 625] width 77 height 117
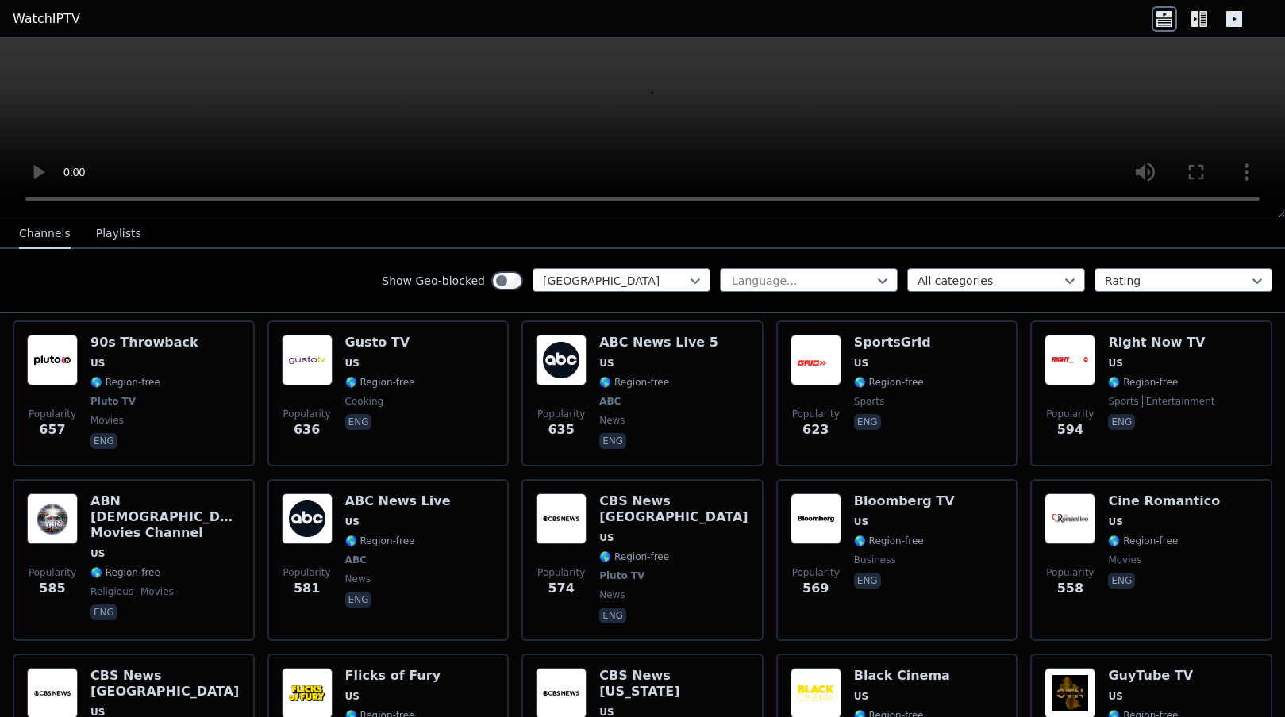
scroll to position [1549, 0]
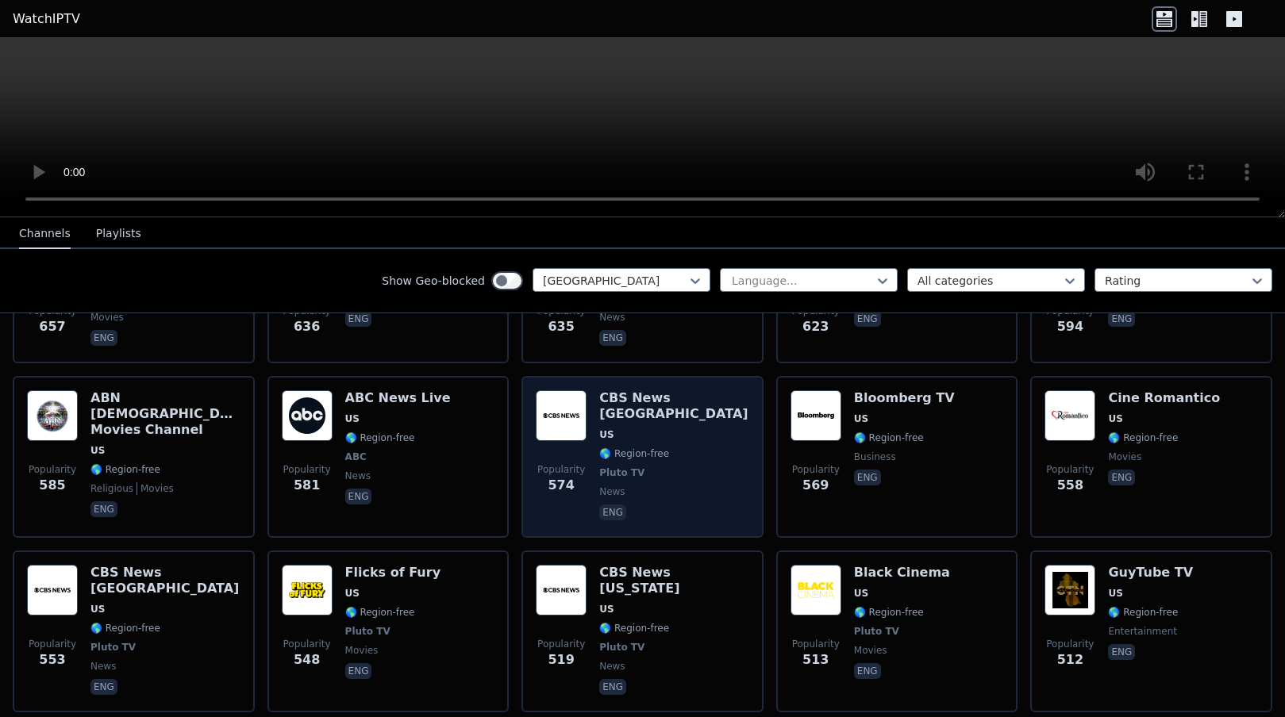
click at [617, 429] on div "CBS News Boston US 🌎 Region-free Pluto TV news eng" at bounding box center [674, 456] width 150 height 133
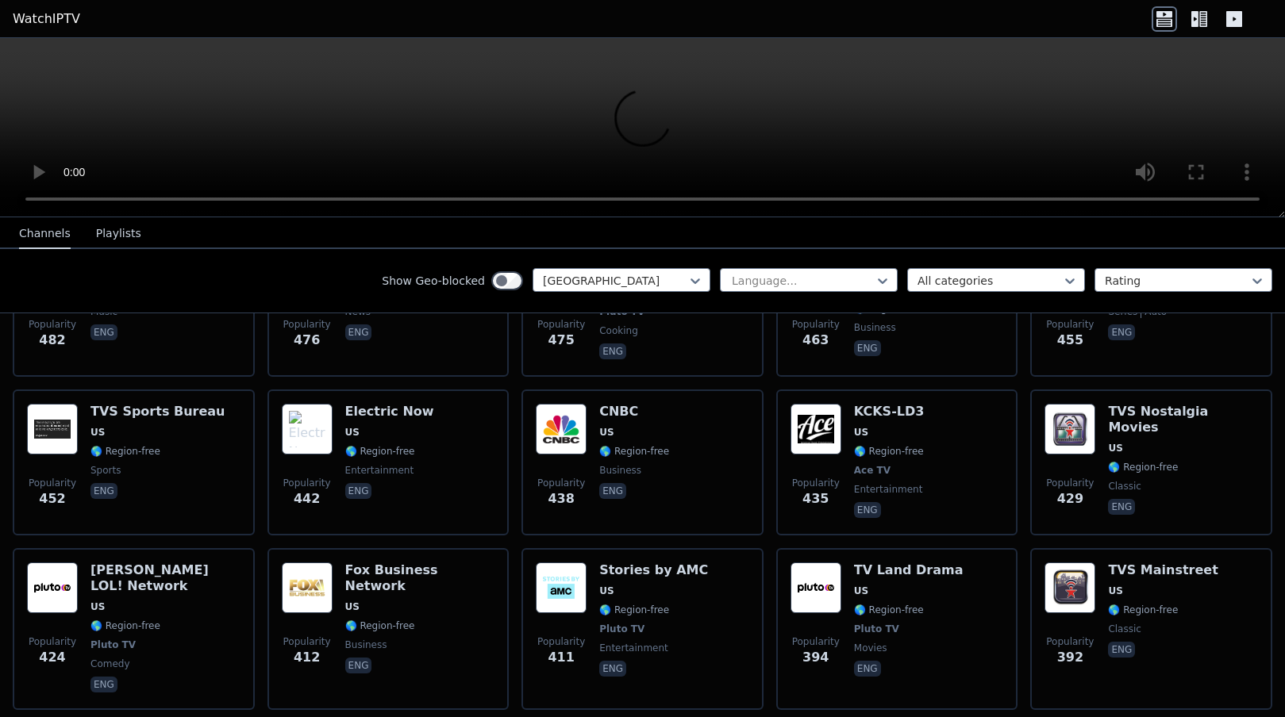
scroll to position [2254, 0]
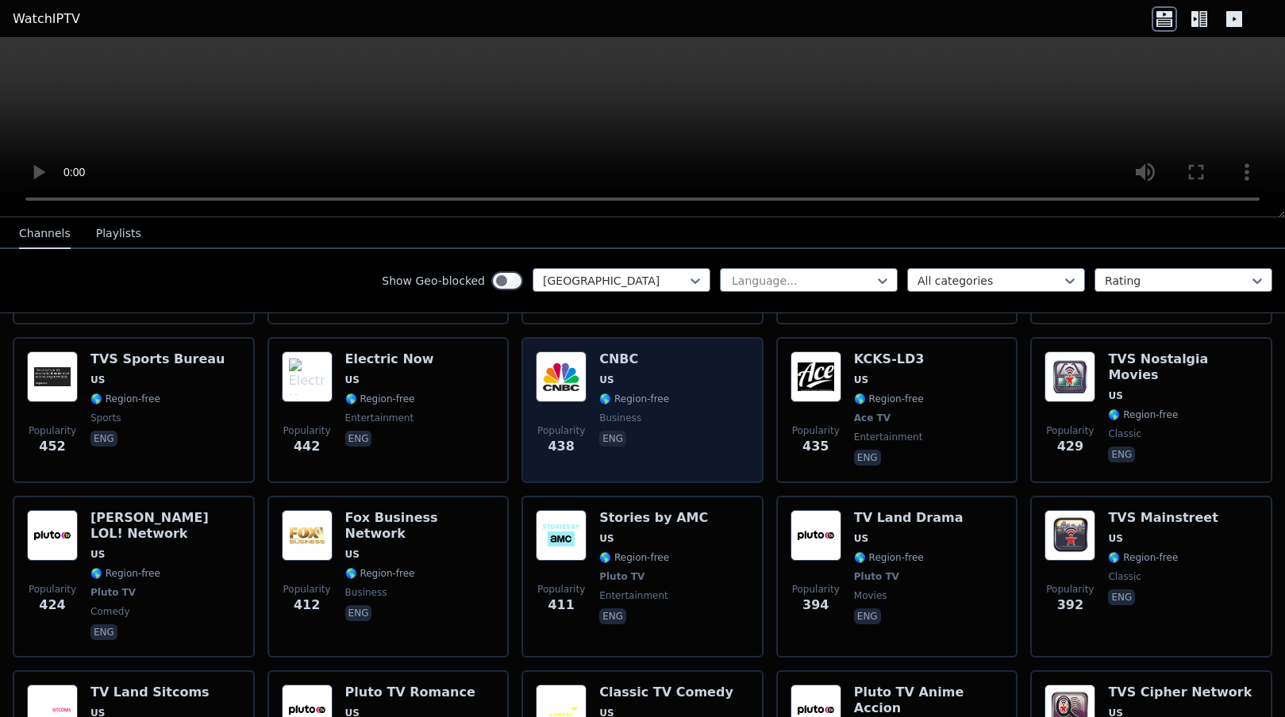
click at [635, 375] on div "CNBC US 🌎 Region-free business eng" at bounding box center [634, 410] width 70 height 117
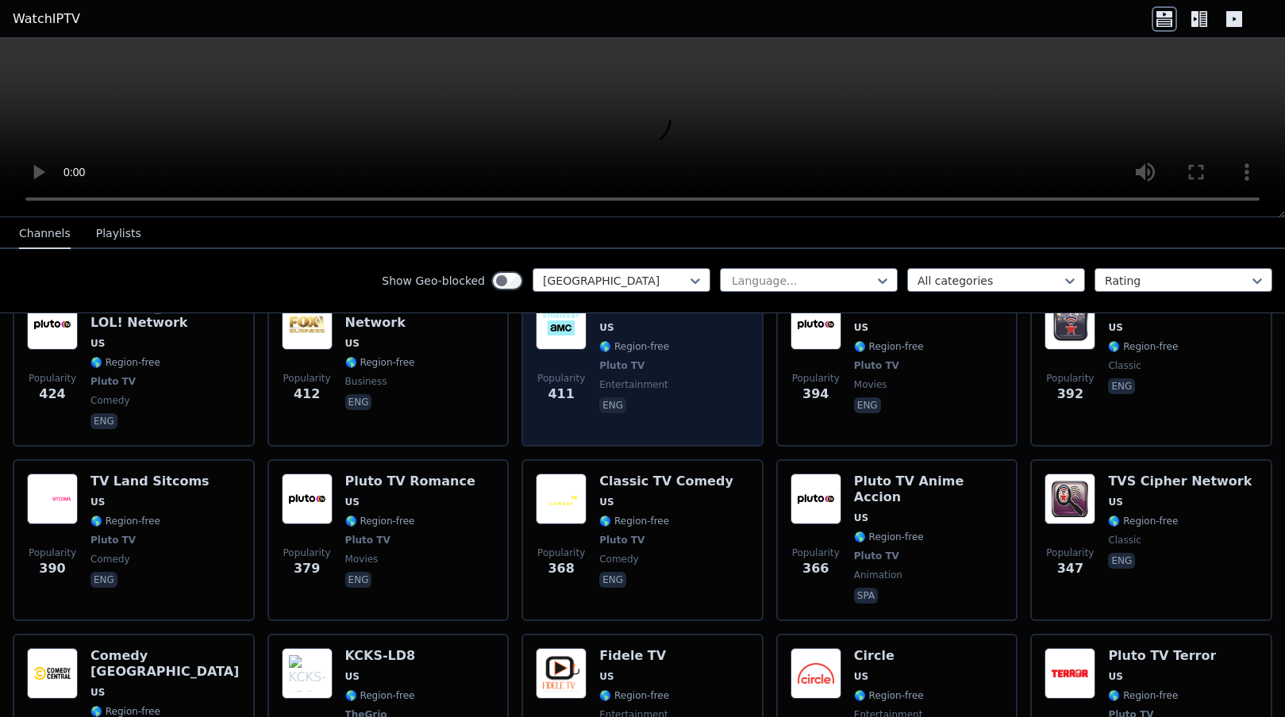
scroll to position [2518, 0]
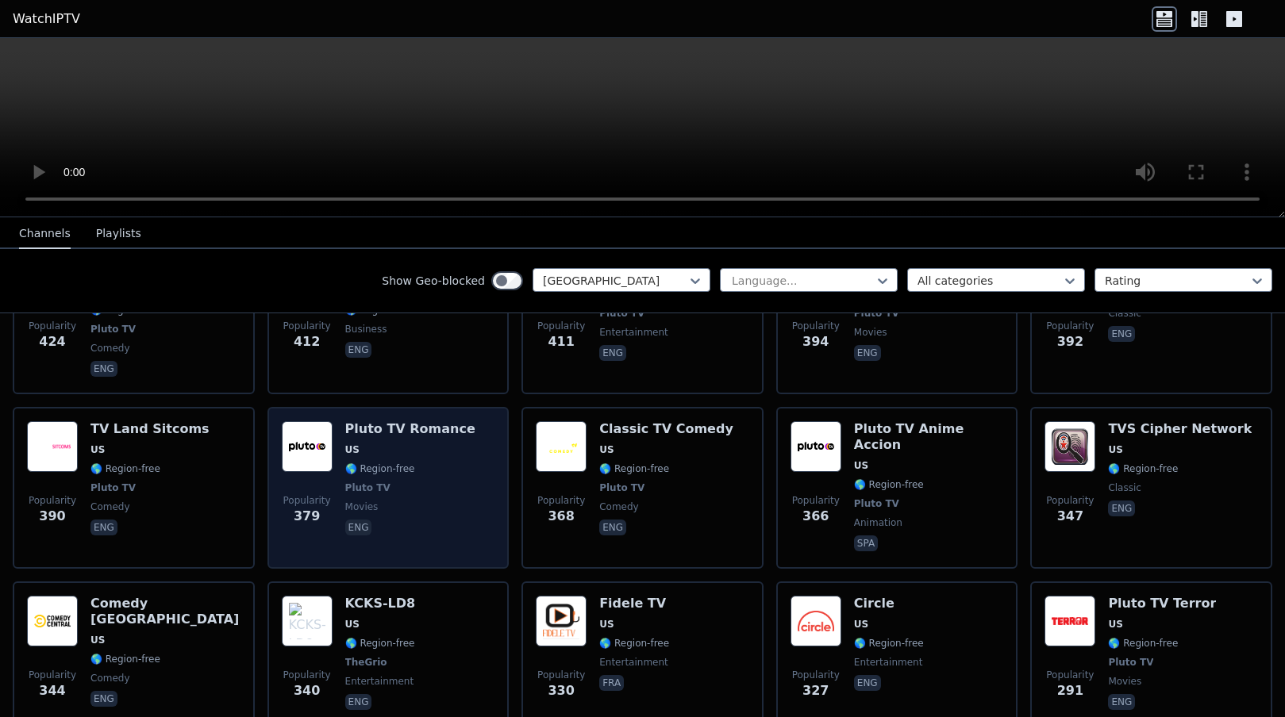
click at [427, 444] on span "US" at bounding box center [410, 450] width 130 height 13
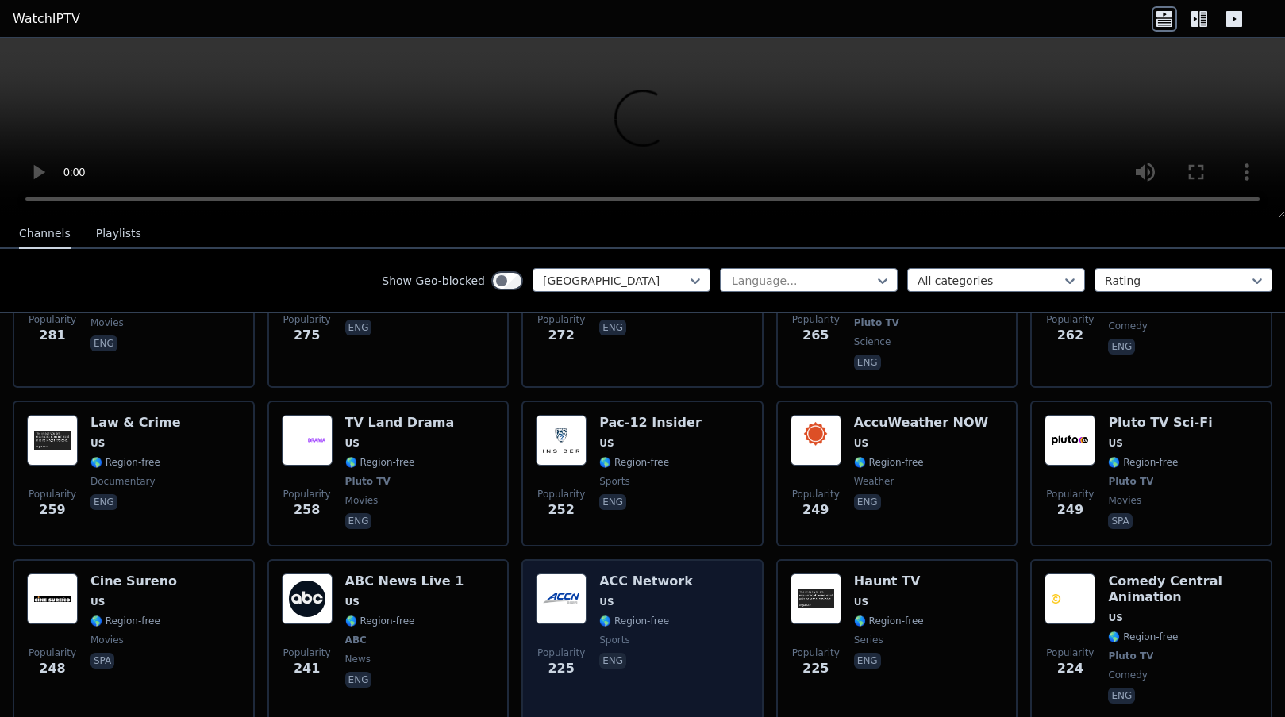
scroll to position [3035, 0]
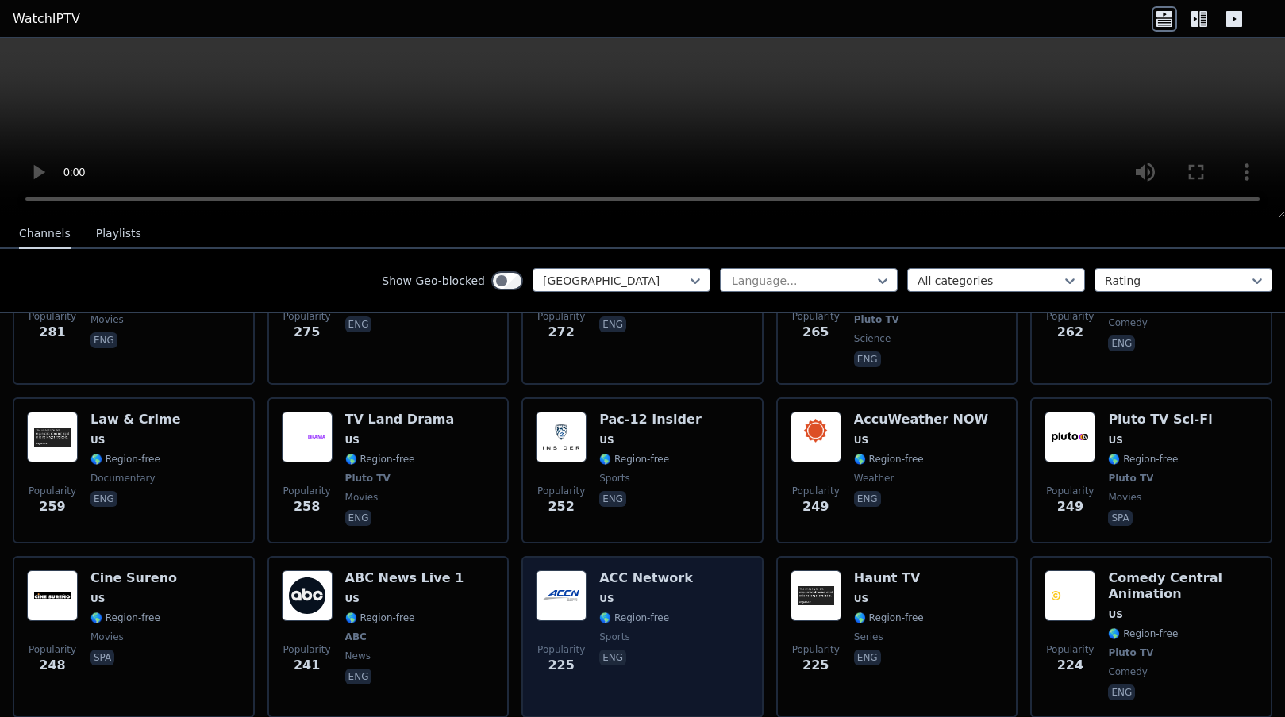
click at [657, 593] on span "US" at bounding box center [646, 599] width 94 height 13
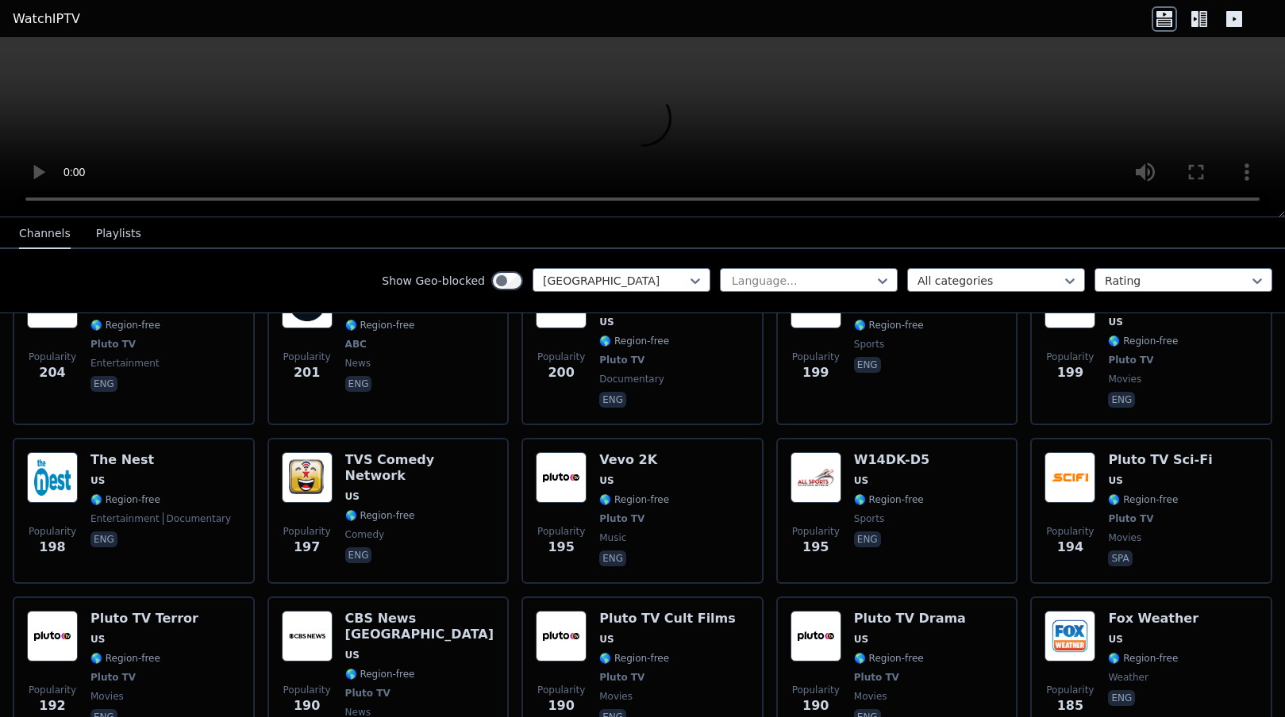
scroll to position [3926, 0]
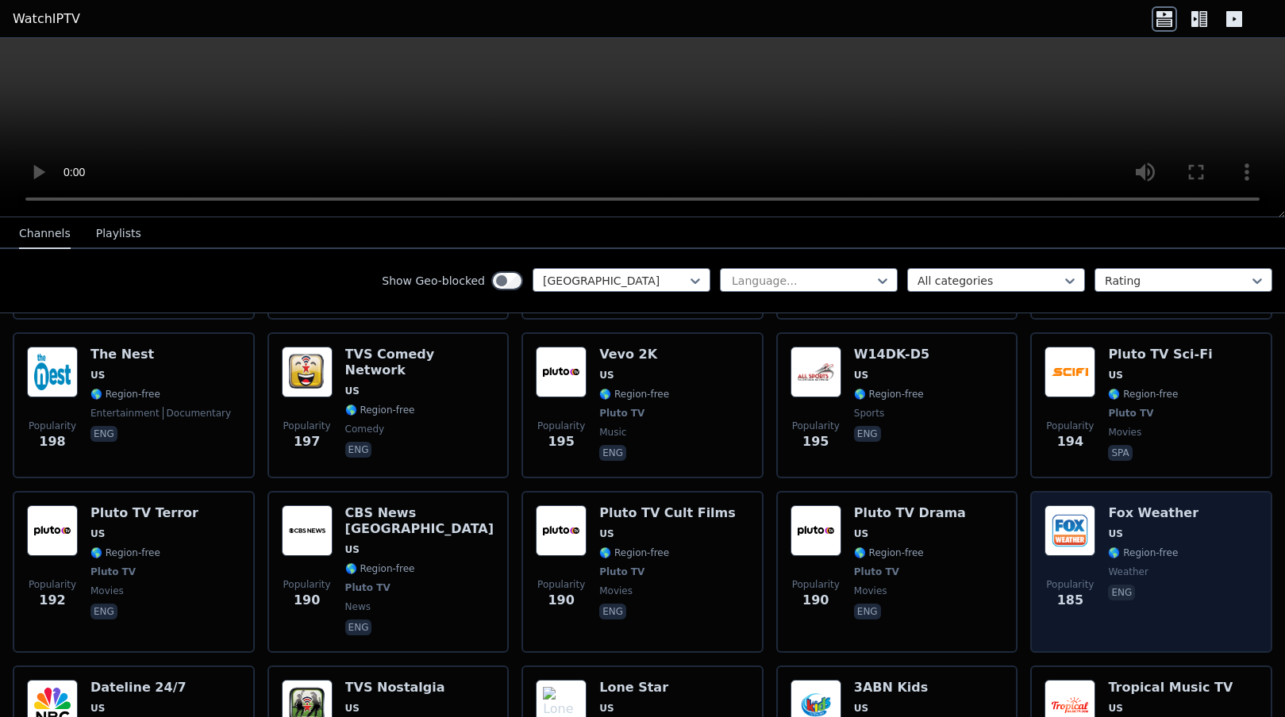
click at [1094, 507] on span at bounding box center [1069, 530] width 51 height 51
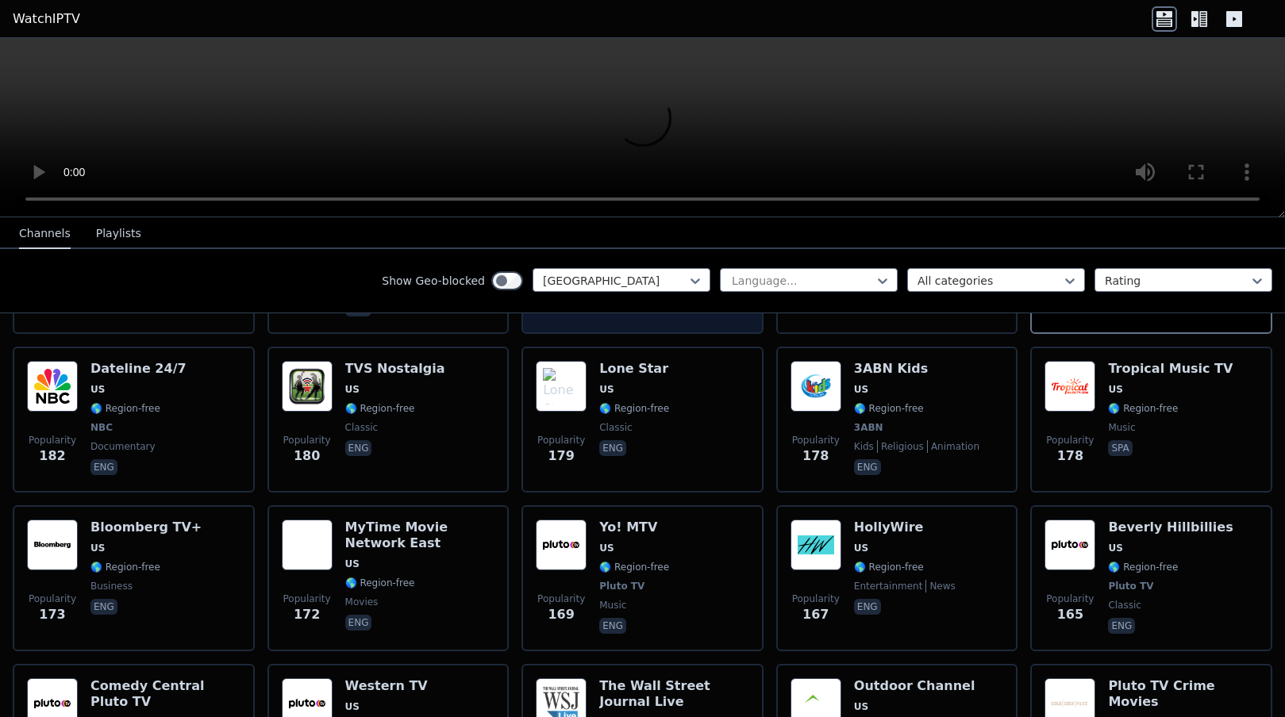
scroll to position [4273, 0]
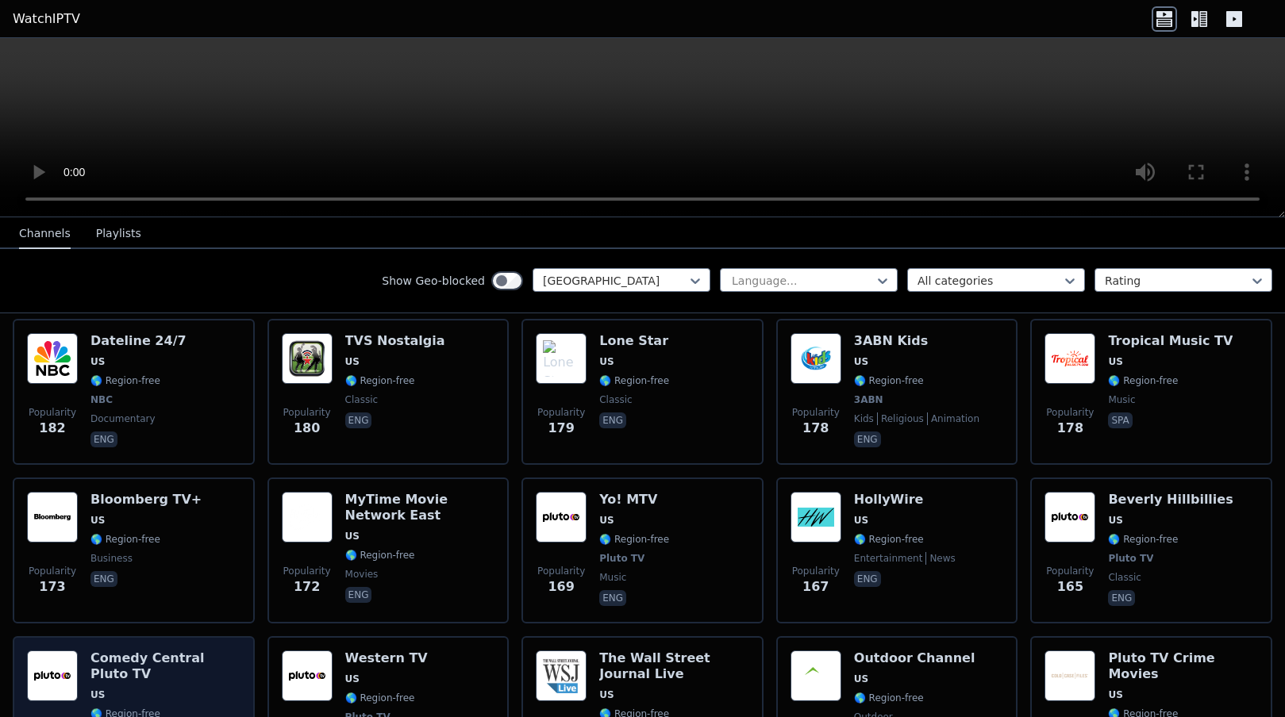
click at [164, 708] on span "🌎 Region-free" at bounding box center [165, 714] width 150 height 13
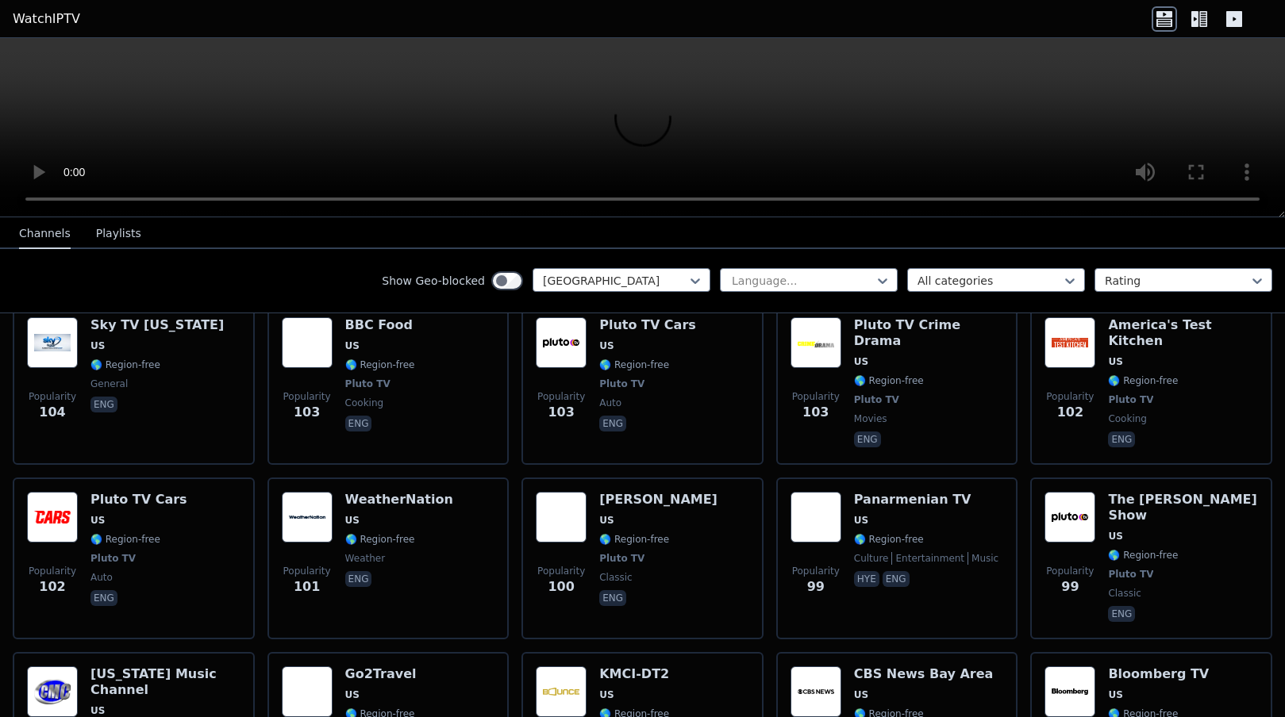
scroll to position [6956, 0]
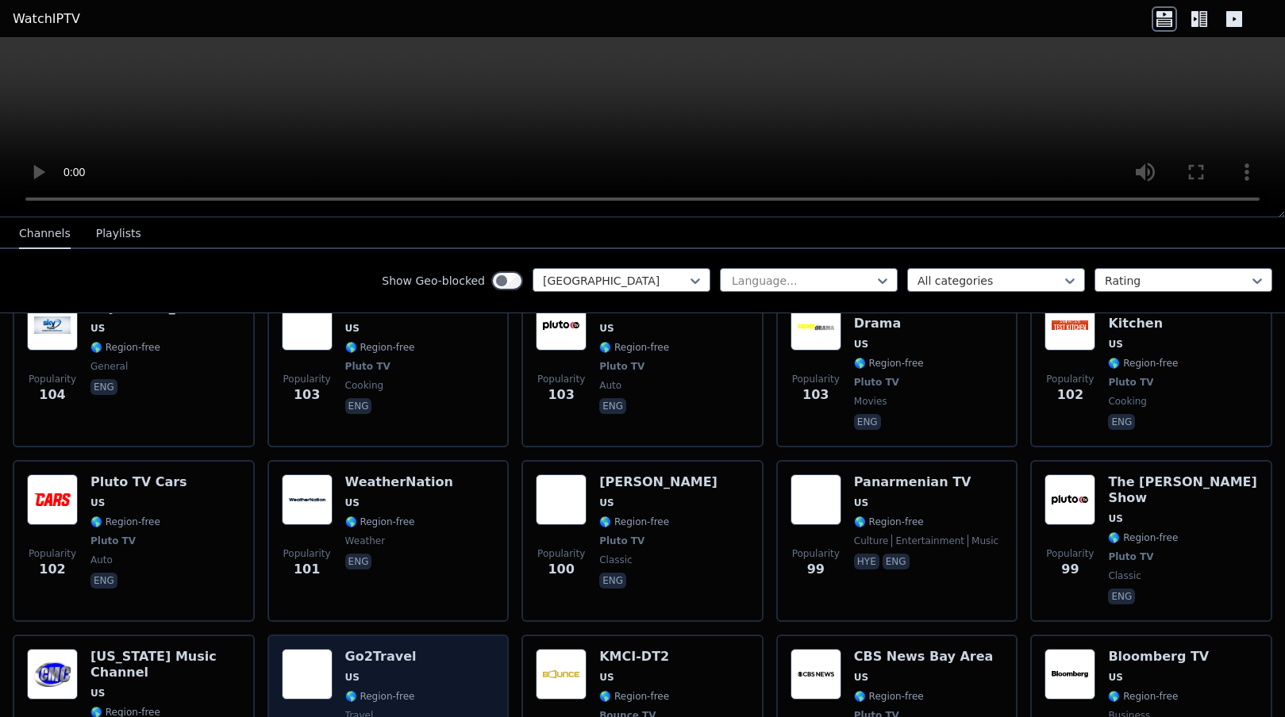
click at [411, 649] on div "Popularity 95 Go2Travel US 🌎 Region-free travel eng" at bounding box center [388, 707] width 213 height 117
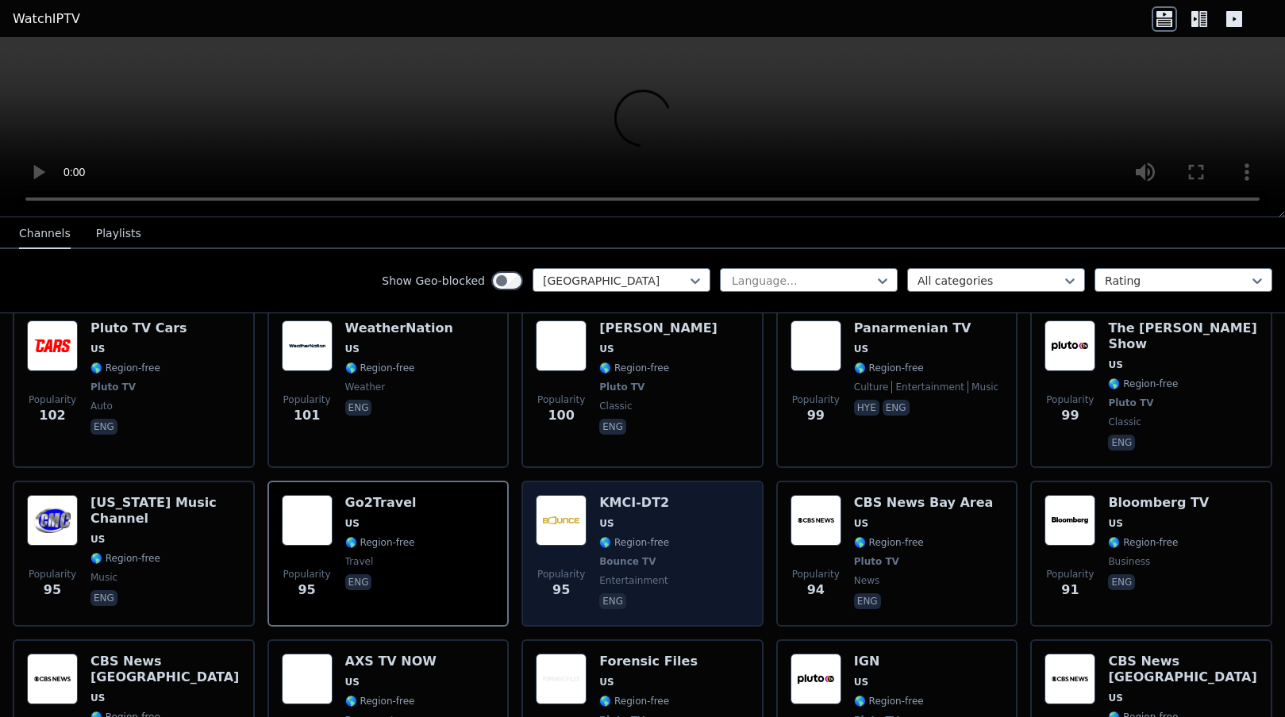
scroll to position [7225, 0]
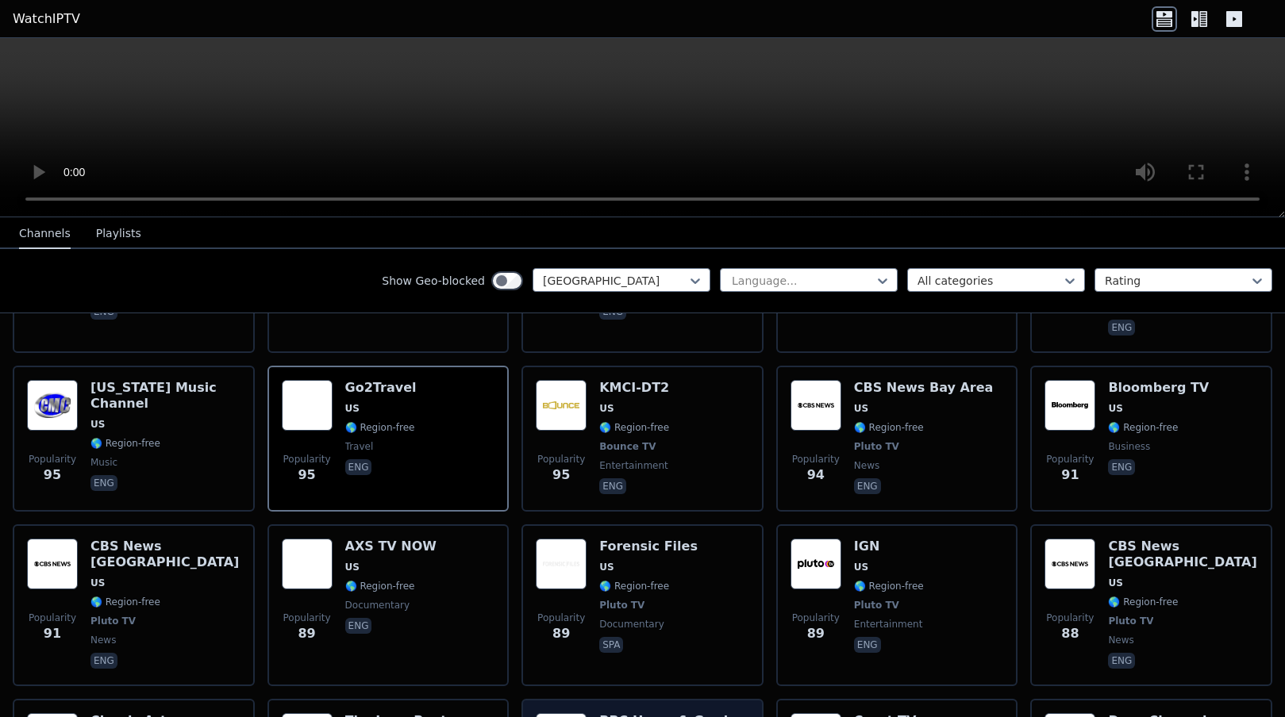
click at [628, 713] on h6 "BBC Home & Garden" at bounding box center [672, 721] width 146 height 16
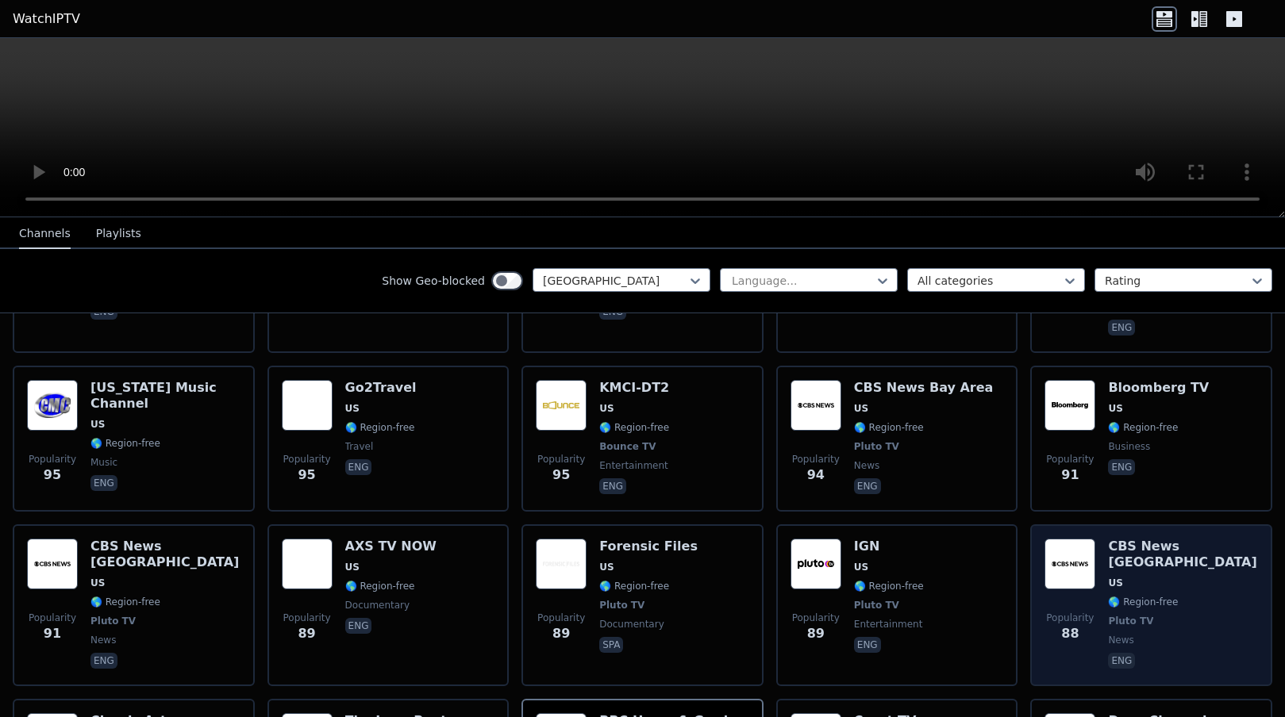
click at [1108, 577] on span "US" at bounding box center [1115, 583] width 14 height 13
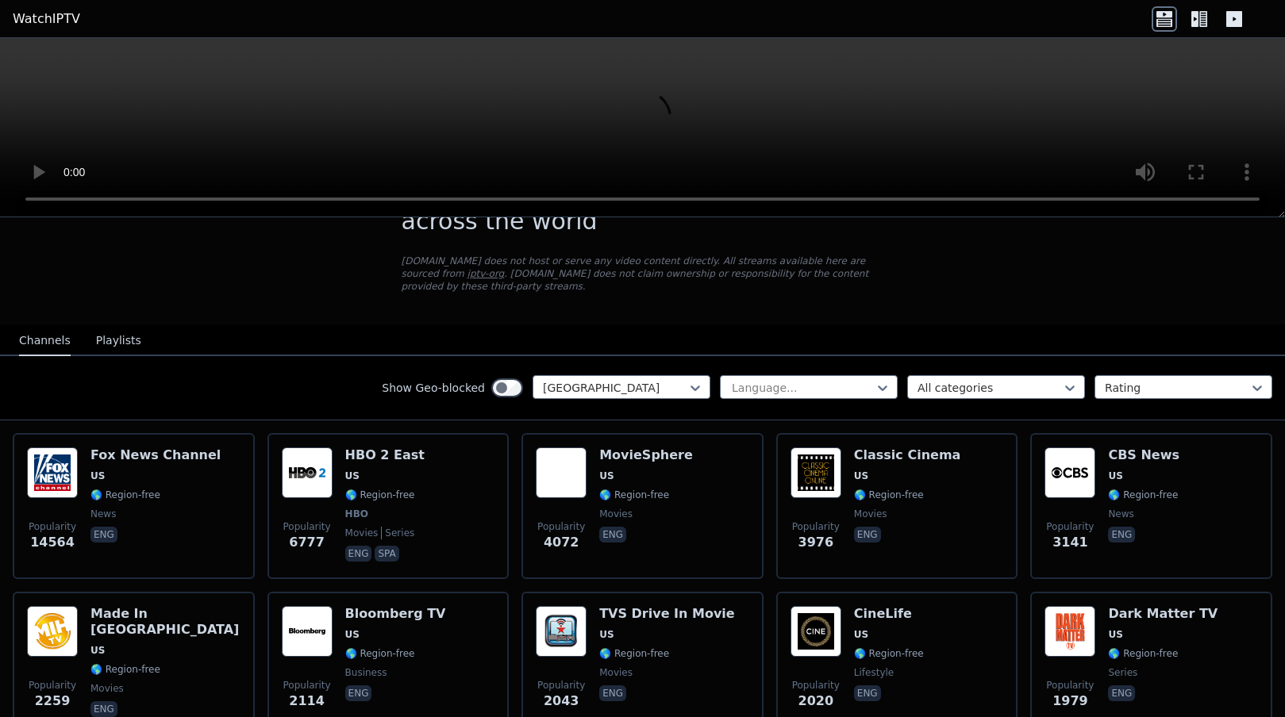
scroll to position [0, 0]
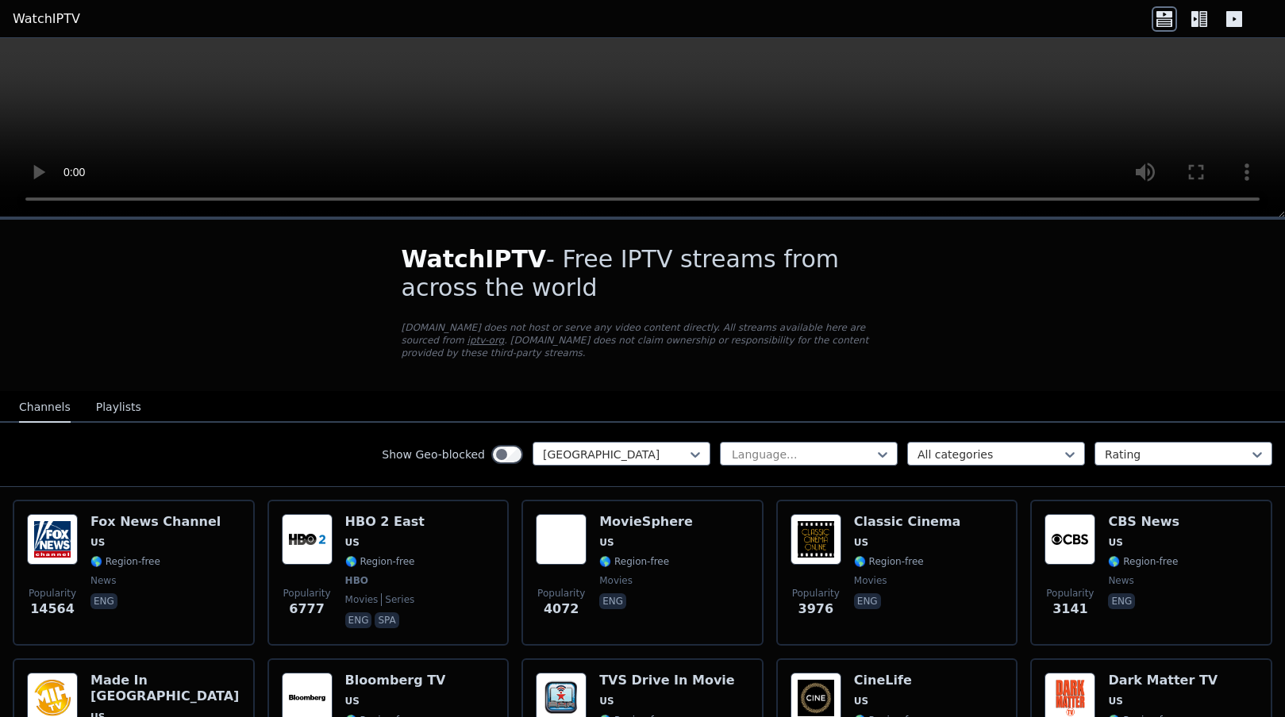
click at [1192, 17] on icon at bounding box center [1194, 19] width 7 height 16
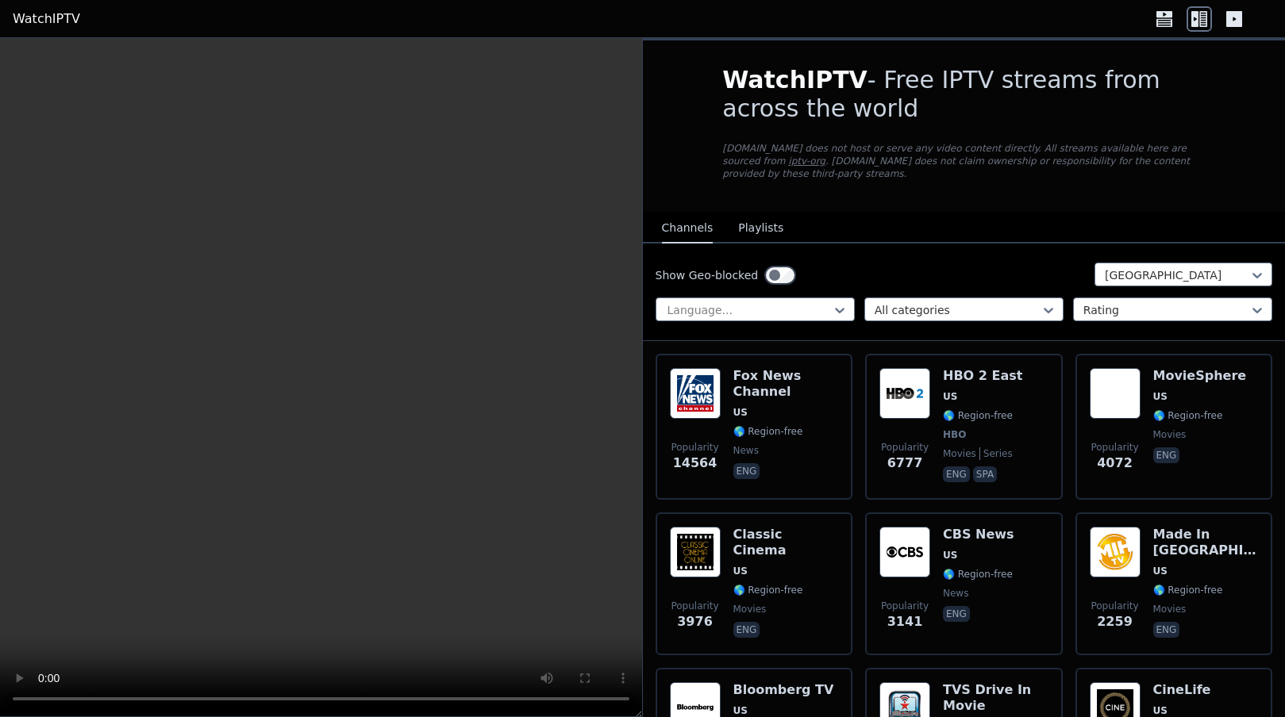
click at [1236, 11] on icon at bounding box center [1234, 19] width 16 height 16
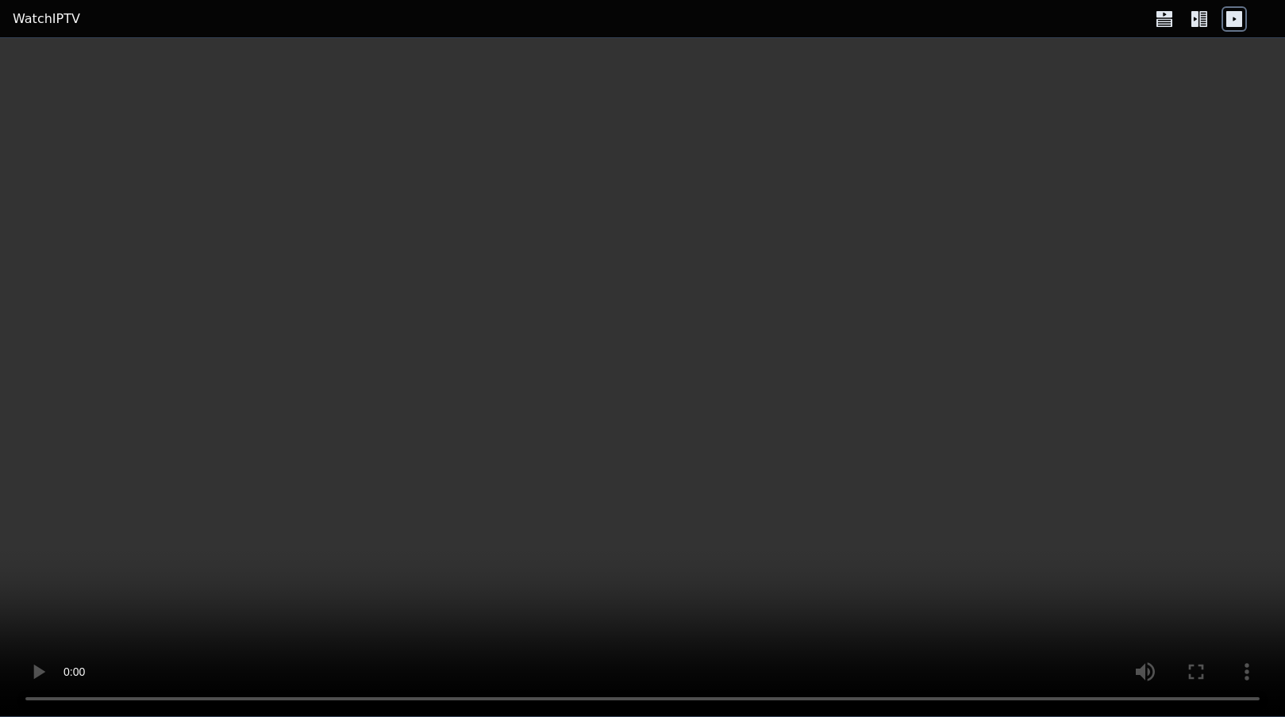
click at [1208, 15] on icon at bounding box center [1198, 18] width 25 height 25
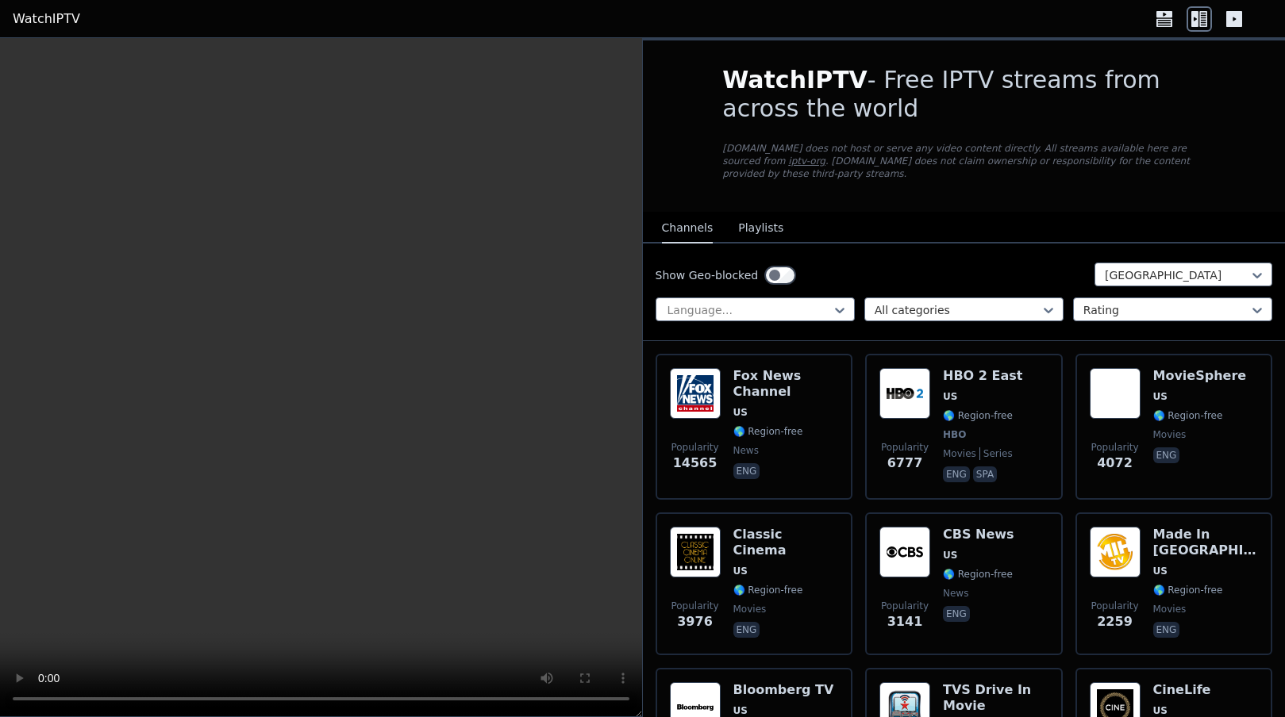
click at [1163, 16] on icon at bounding box center [1164, 14] width 16 height 6
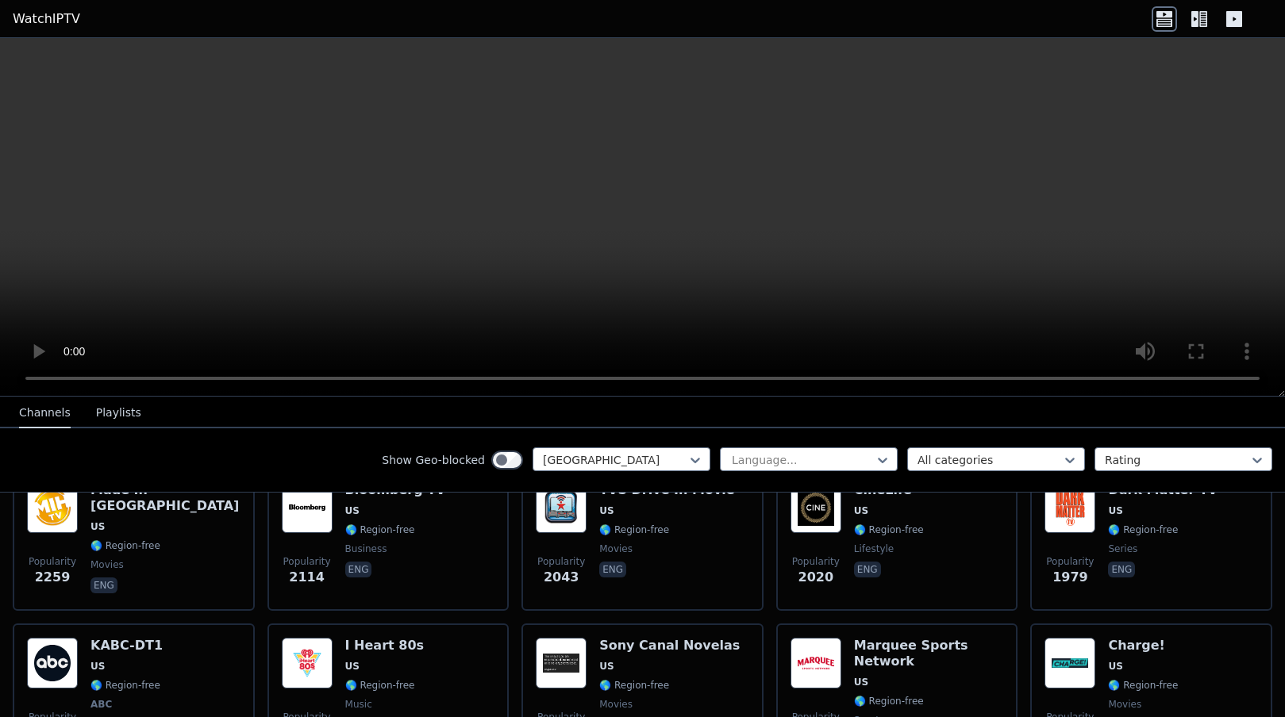
scroll to position [636, 0]
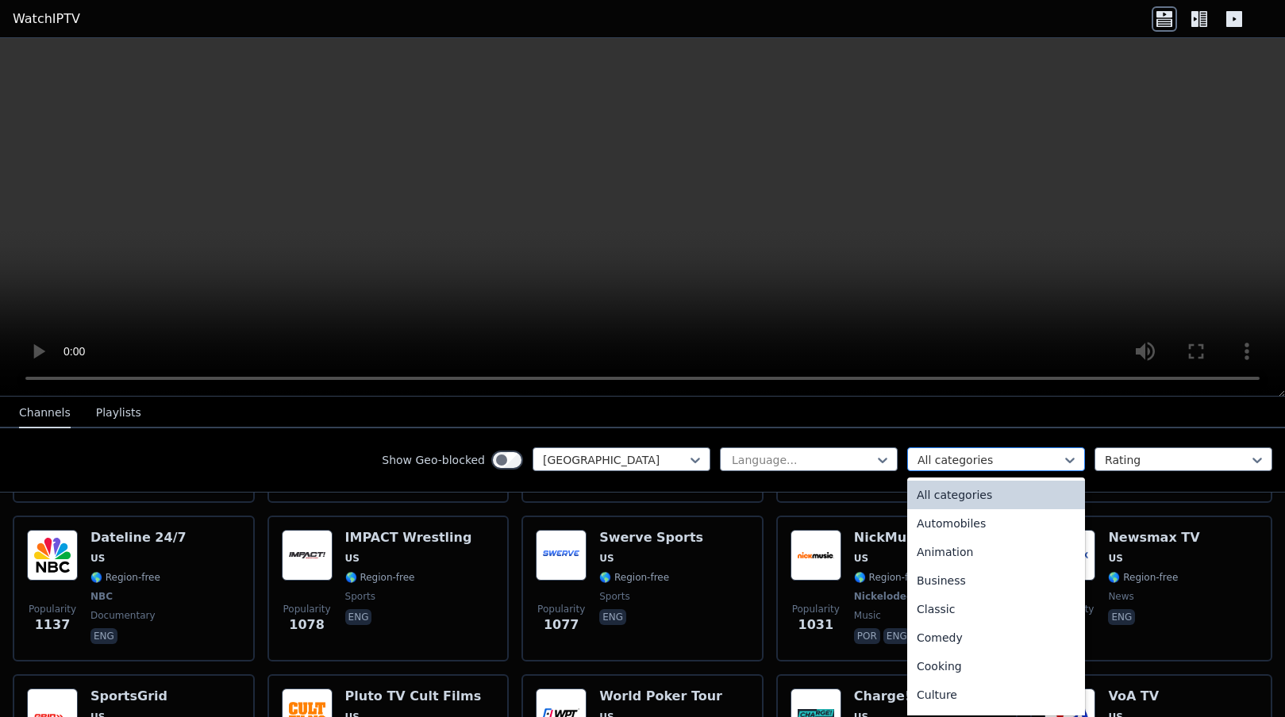
click at [1044, 458] on div at bounding box center [989, 460] width 144 height 16
